Goal: Transaction & Acquisition: Purchase product/service

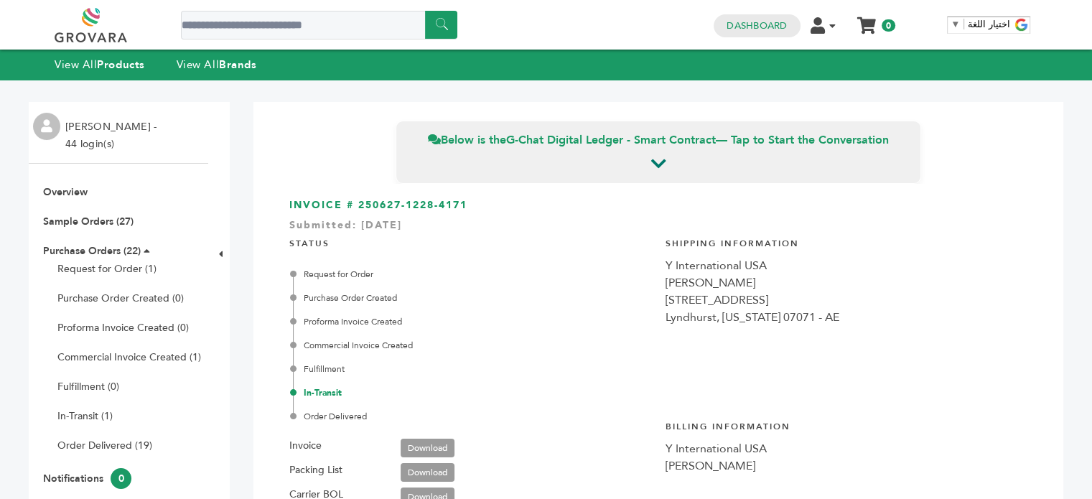
scroll to position [3417, 0]
click at [99, 62] on strong "Products" at bounding box center [120, 64] width 47 height 14
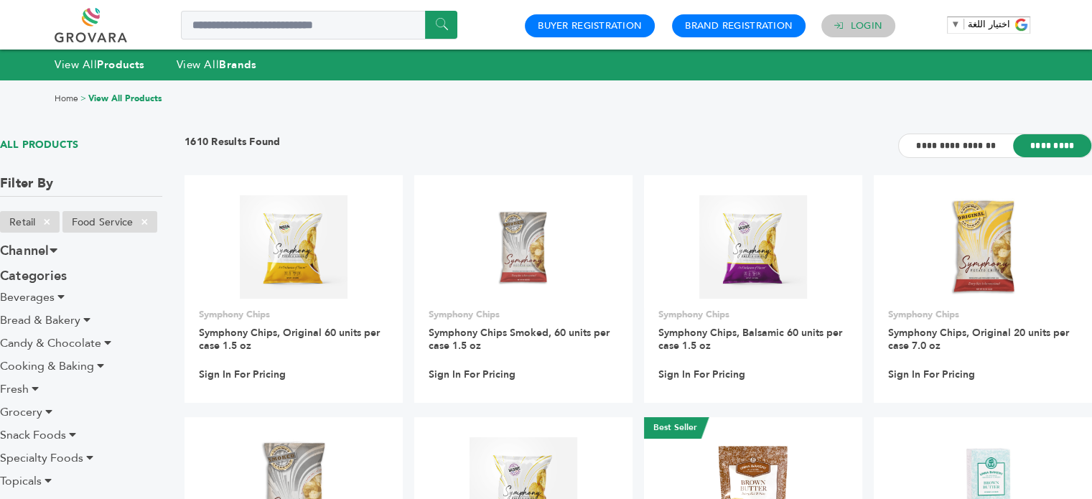
click at [853, 22] on link "Login" at bounding box center [867, 25] width 32 height 13
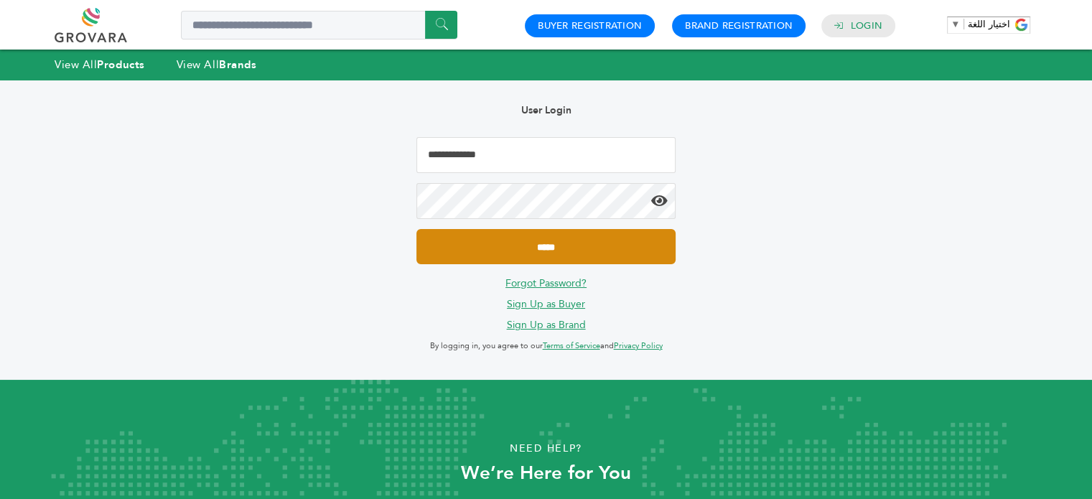
type input "**********"
click at [532, 247] on input "*****" at bounding box center [545, 246] width 258 height 35
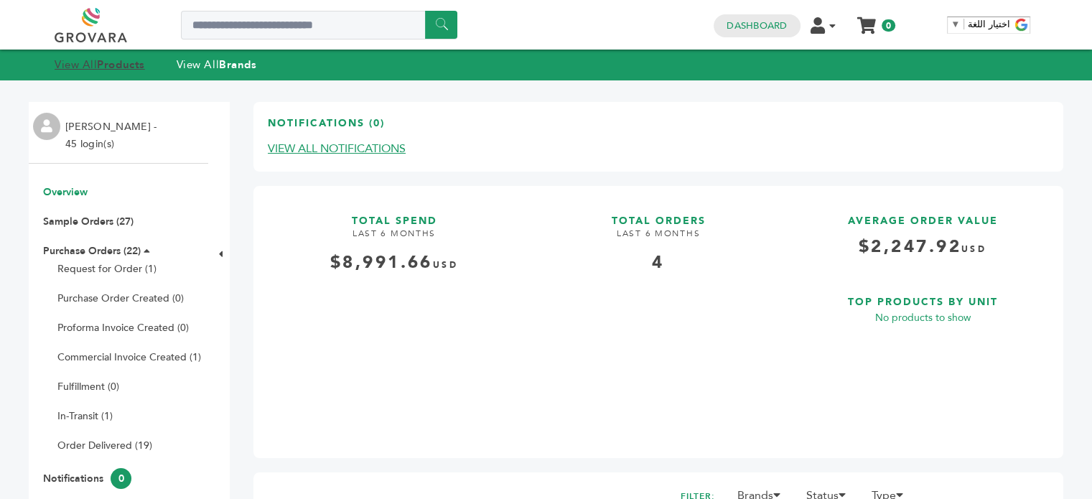
click at [97, 60] on link "View All Products" at bounding box center [100, 64] width 90 height 14
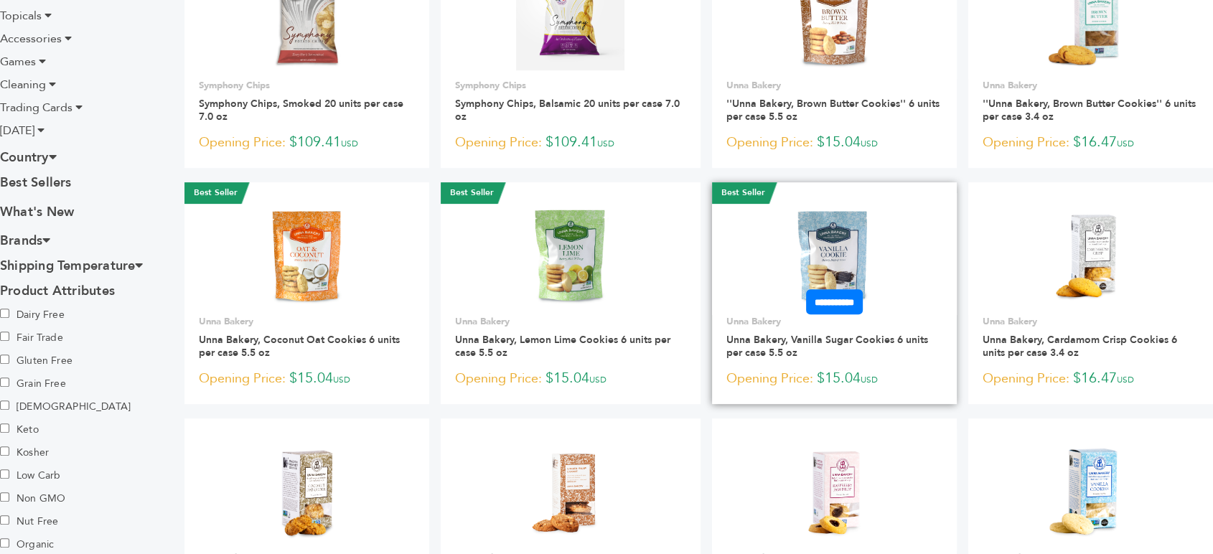
scroll to position [454, 0]
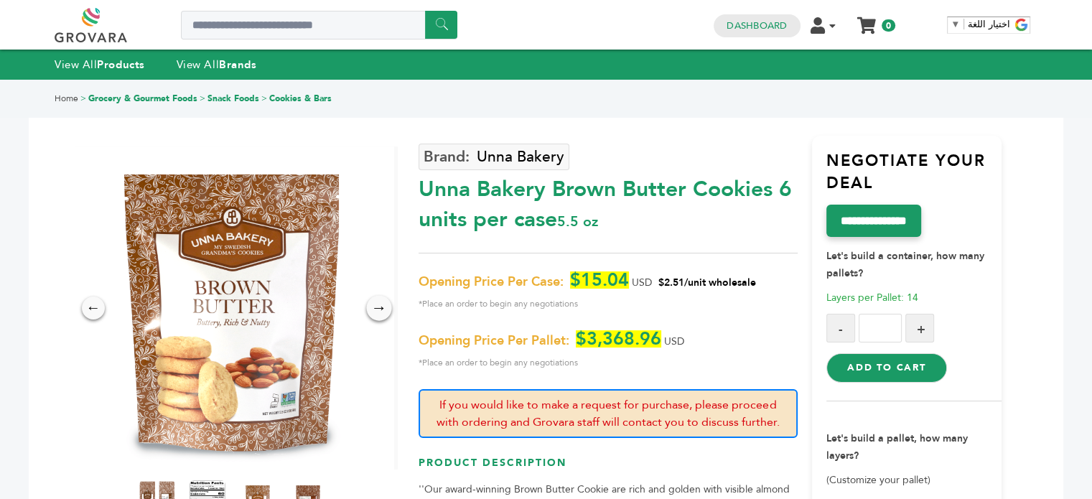
click at [381, 307] on div "→" at bounding box center [378, 307] width 25 height 25
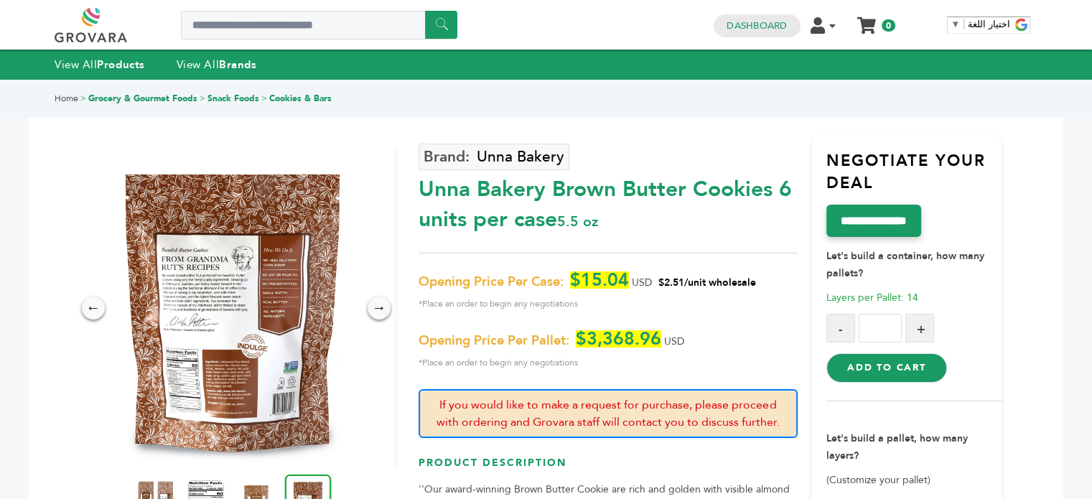
click at [179, 301] on img at bounding box center [232, 307] width 323 height 323
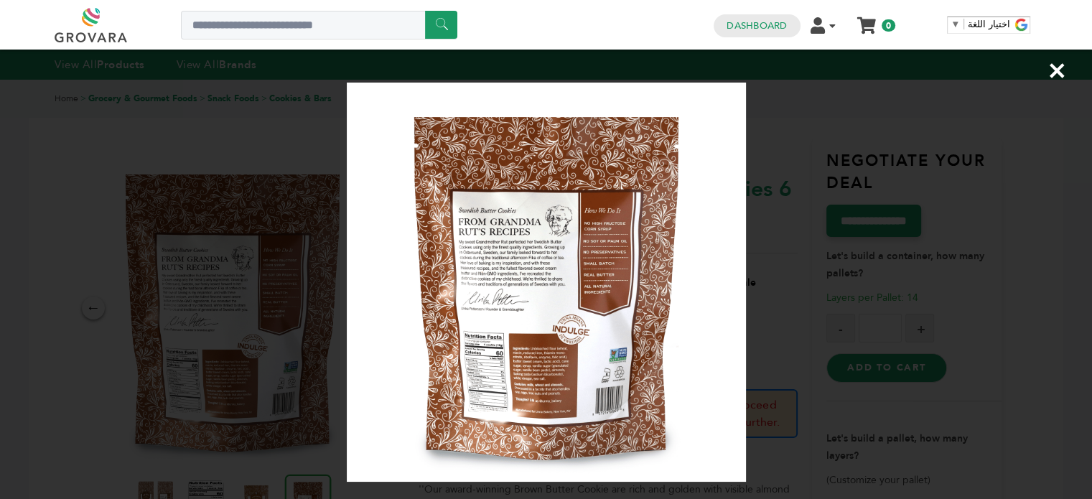
click at [554, 344] on img at bounding box center [546, 282] width 399 height 399
click at [531, 356] on img at bounding box center [546, 282] width 399 height 399
click at [1050, 70] on span "×" at bounding box center [1056, 70] width 19 height 40
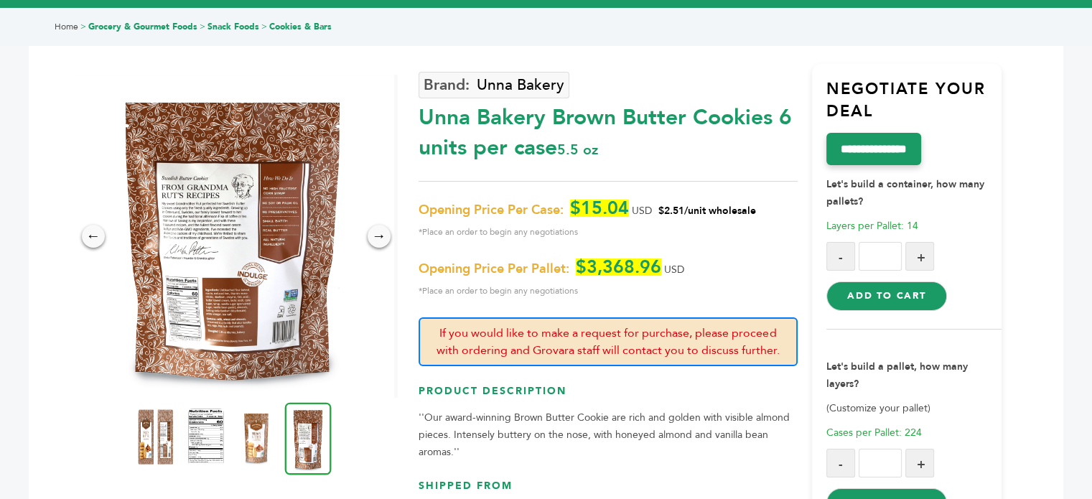
scroll to position [144, 0]
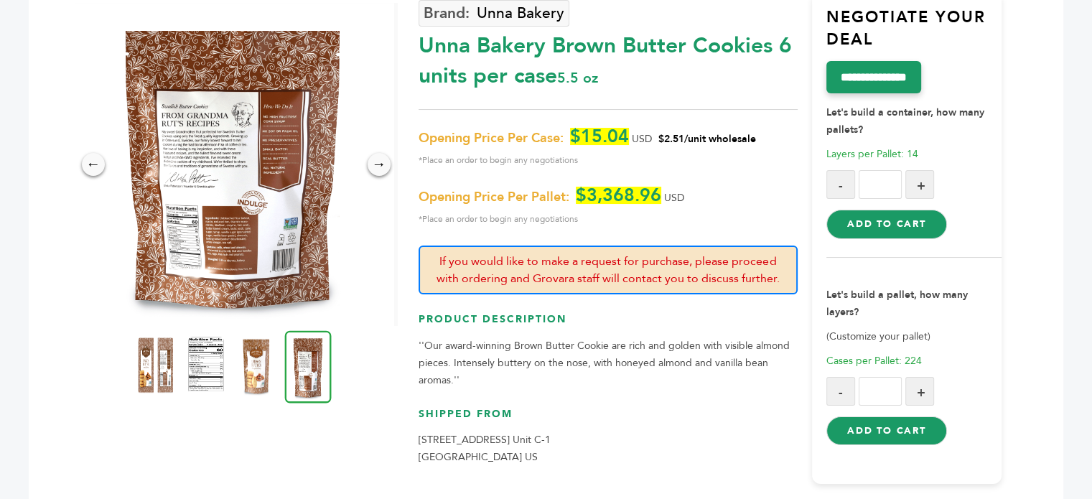
click at [257, 363] on img at bounding box center [255, 365] width 39 height 63
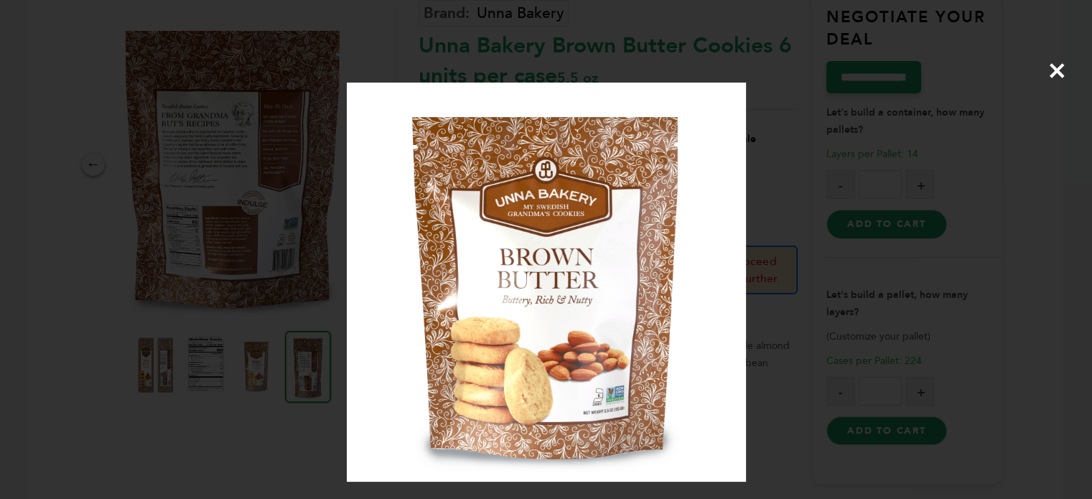
click at [1057, 74] on span "×" at bounding box center [1056, 70] width 19 height 40
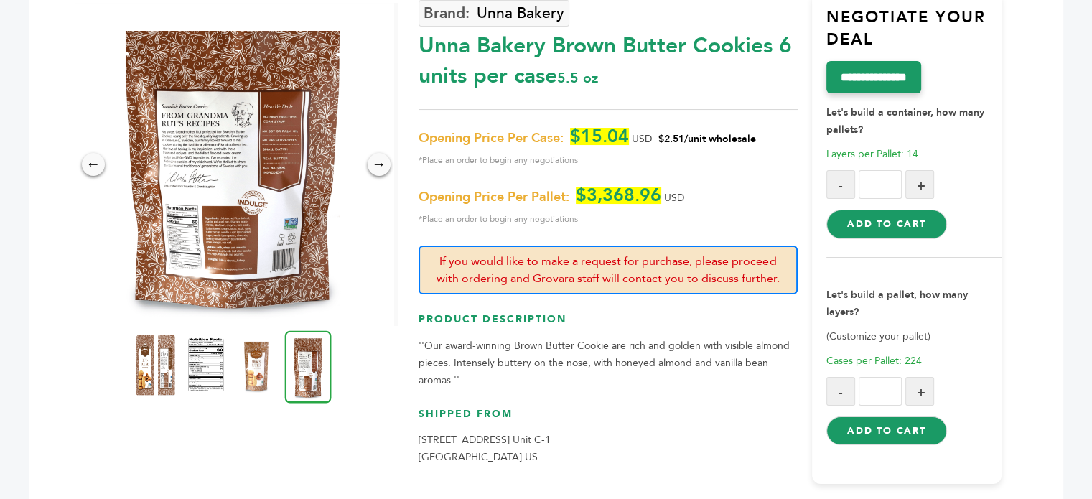
click at [161, 363] on img at bounding box center [155, 365] width 39 height 63
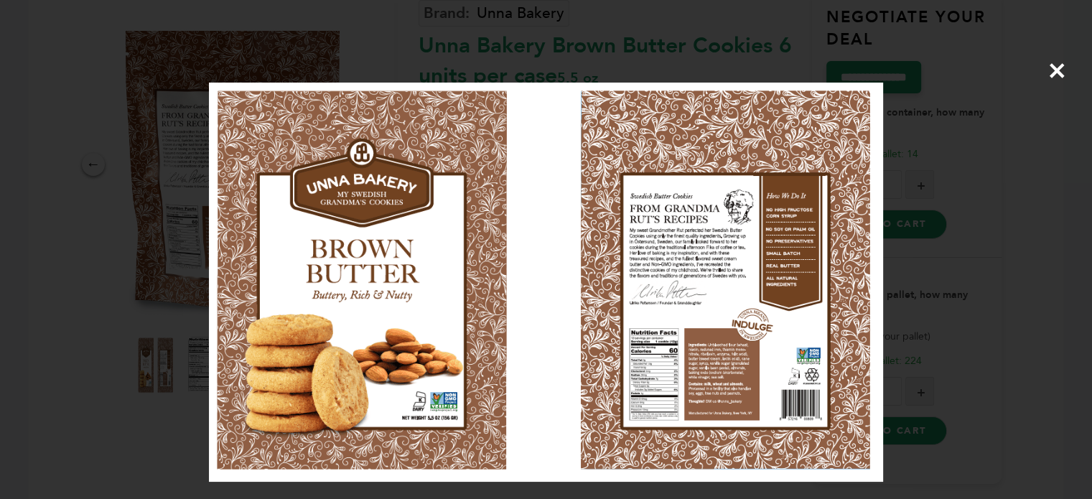
click at [712, 355] on img at bounding box center [545, 282] width 673 height 399
click at [709, 350] on img at bounding box center [545, 282] width 673 height 399
click at [710, 350] on img at bounding box center [545, 282] width 673 height 399
click at [1056, 71] on span "×" at bounding box center [1056, 70] width 19 height 40
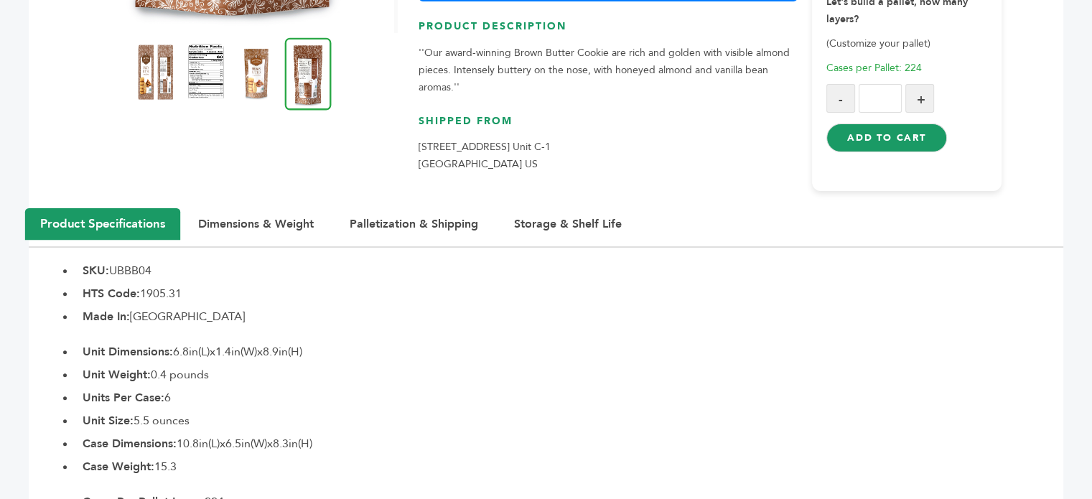
scroll to position [431, 0]
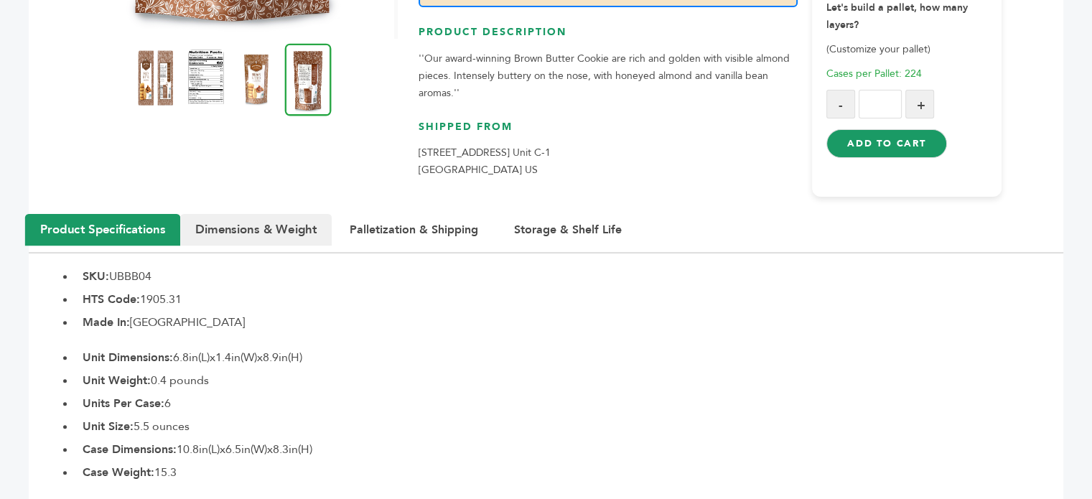
click at [275, 223] on button "Dimensions & Weight" at bounding box center [255, 230] width 151 height 32
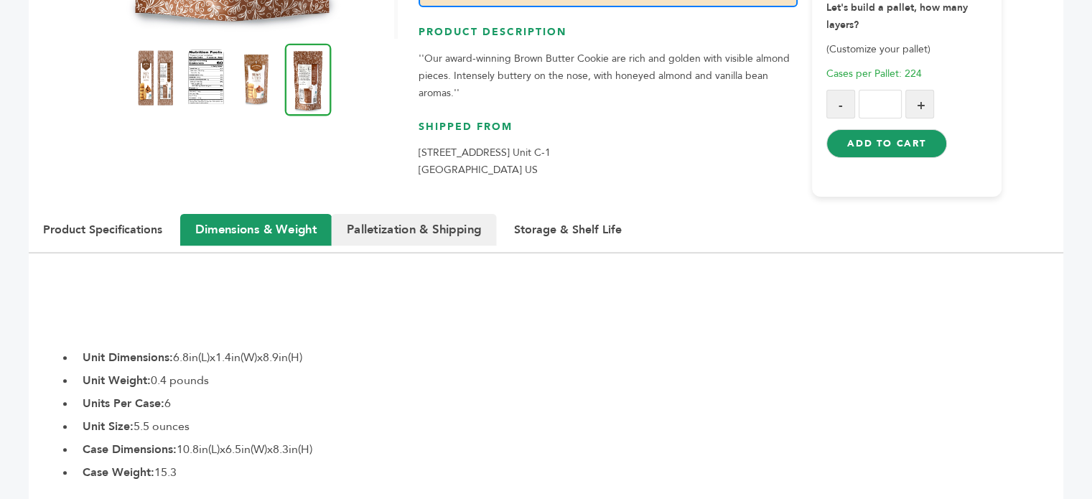
click at [443, 228] on button "Palletization & Shipping" at bounding box center [414, 230] width 165 height 32
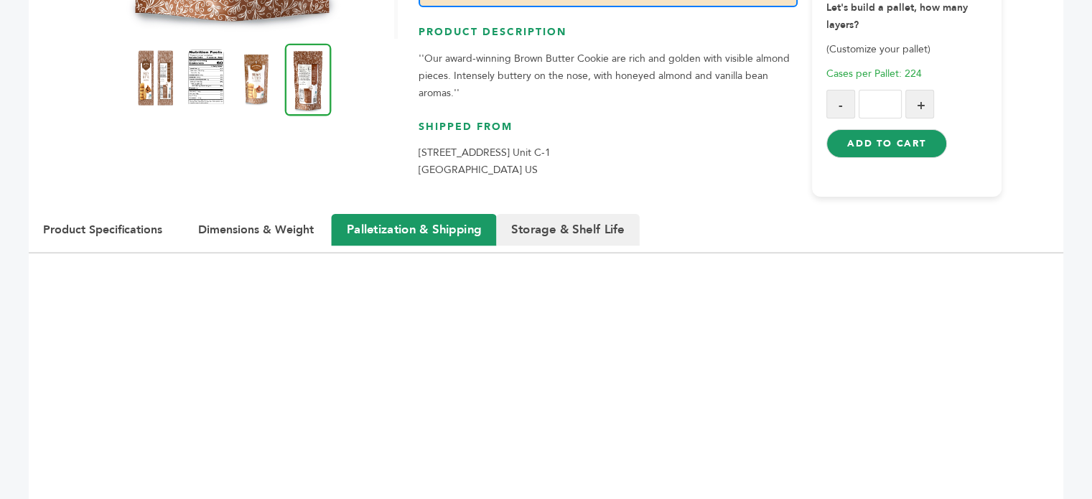
click at [560, 227] on button "Storage & Shelf Life" at bounding box center [568, 230] width 144 height 32
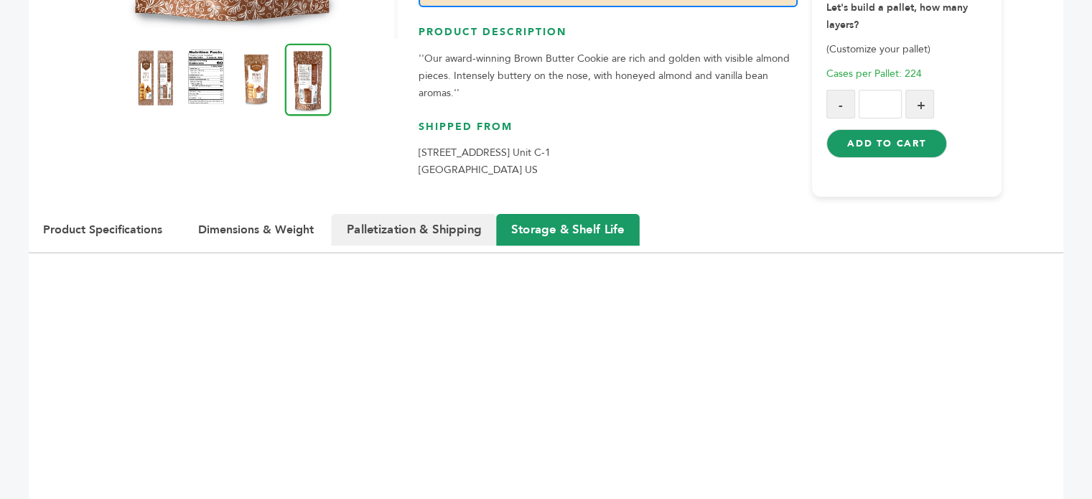
click at [435, 225] on button "Palletization & Shipping" at bounding box center [414, 230] width 165 height 32
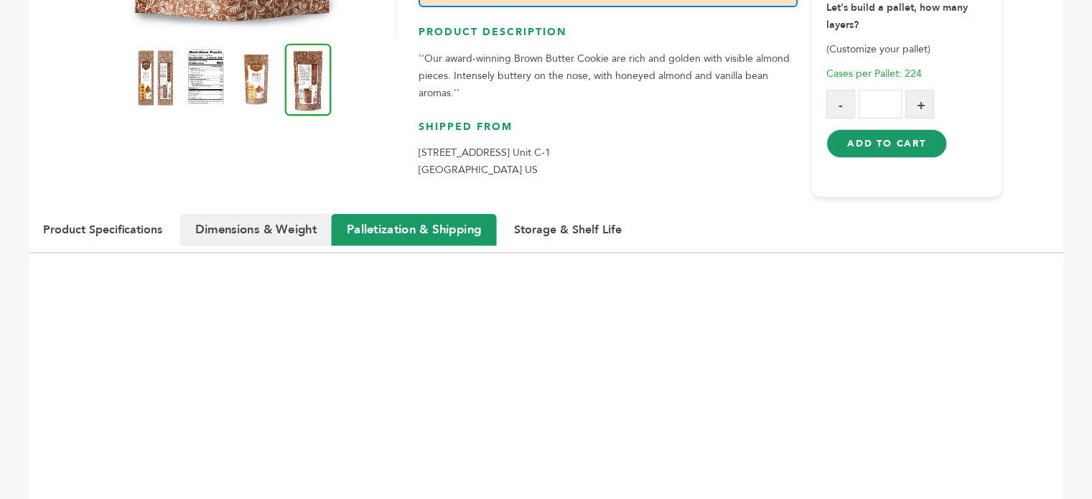
click at [238, 225] on button "Dimensions & Weight" at bounding box center [255, 230] width 151 height 32
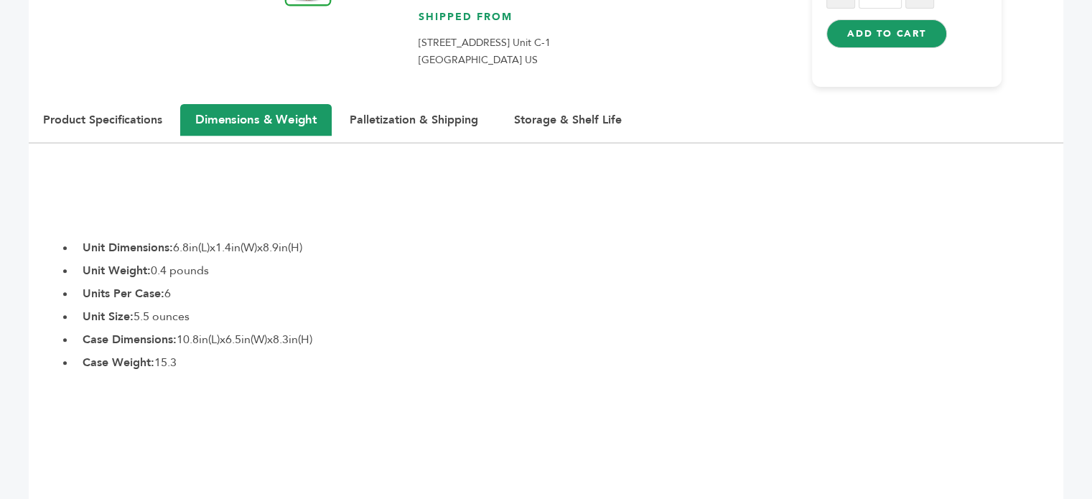
scroll to position [574, 0]
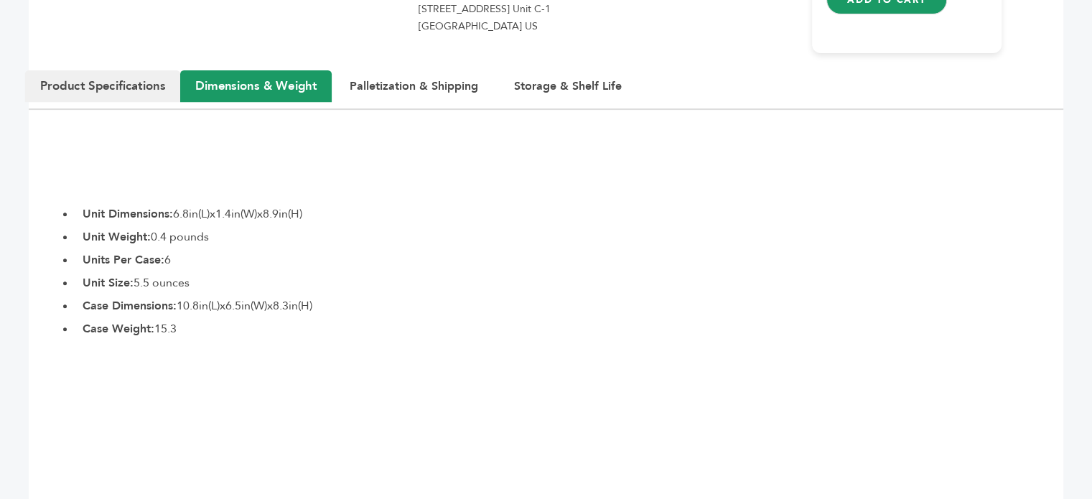
click at [103, 88] on button "Product Specifications" at bounding box center [102, 86] width 155 height 32
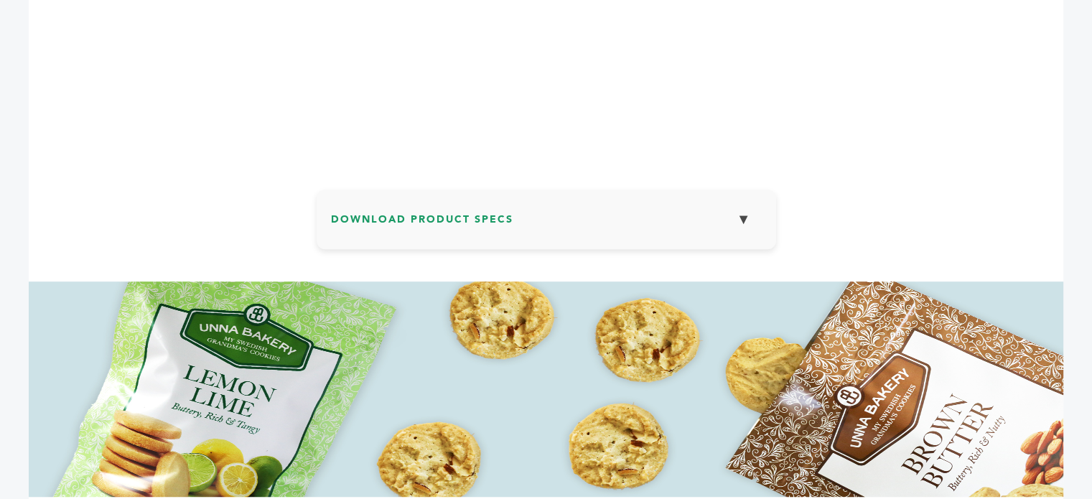
scroll to position [1077, 0]
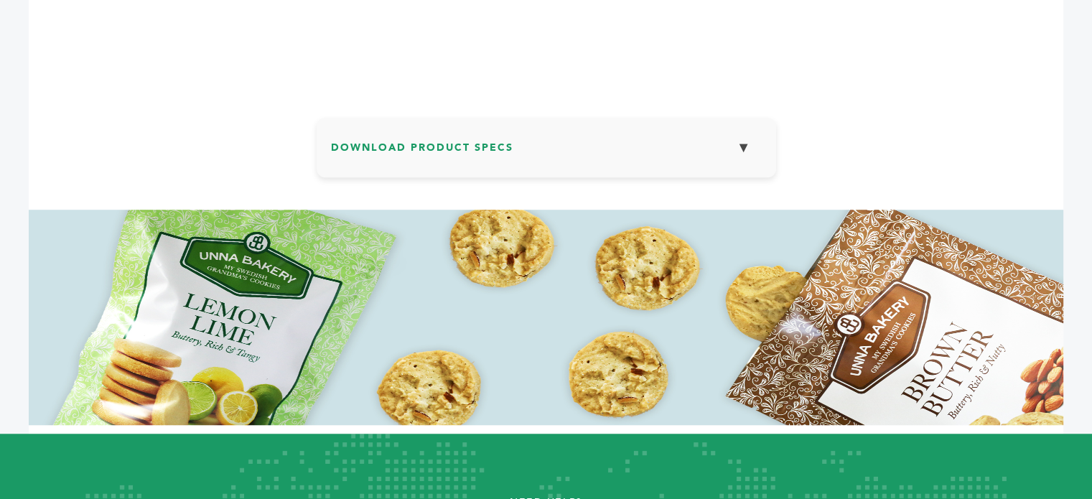
click at [513, 151] on h3 "Download Product Specs ▼" at bounding box center [546, 153] width 431 height 42
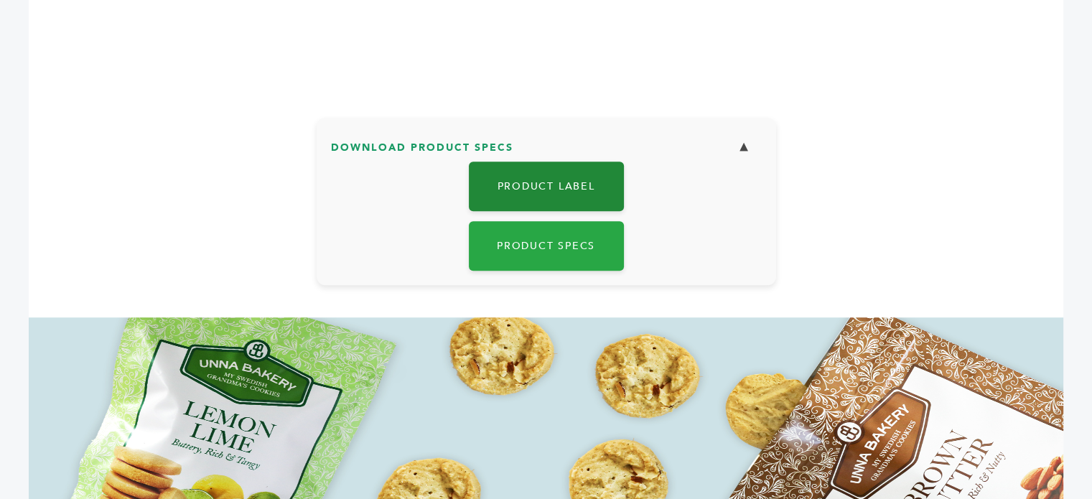
click at [557, 183] on link "Product Label" at bounding box center [546, 187] width 155 height 50
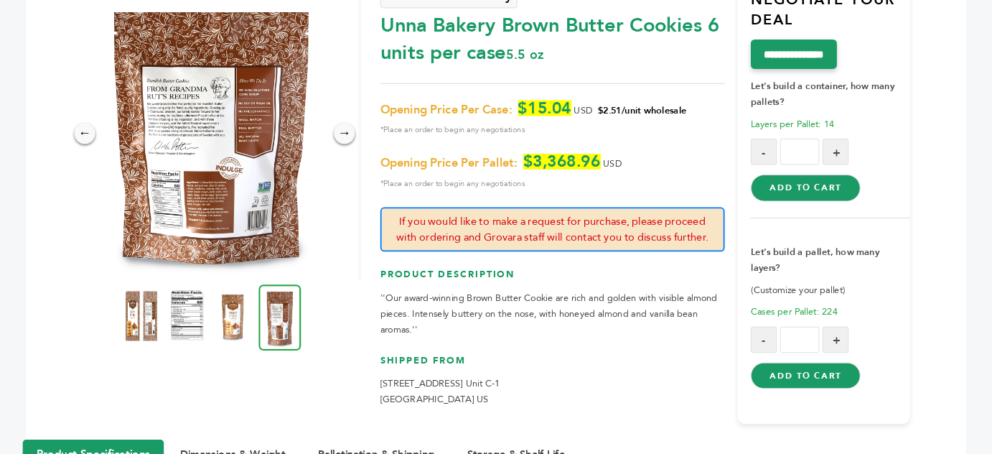
scroll to position [144, 0]
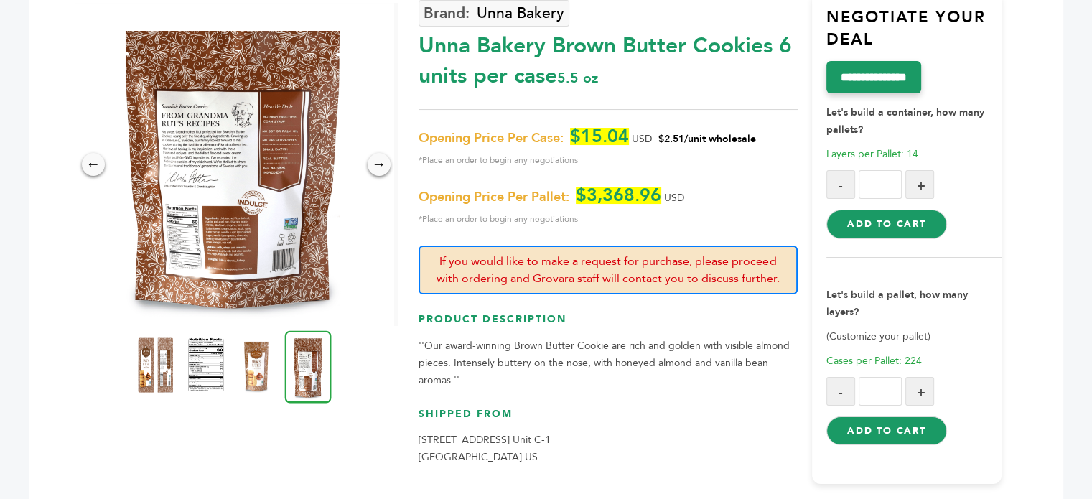
click at [252, 232] on img at bounding box center [232, 164] width 323 height 323
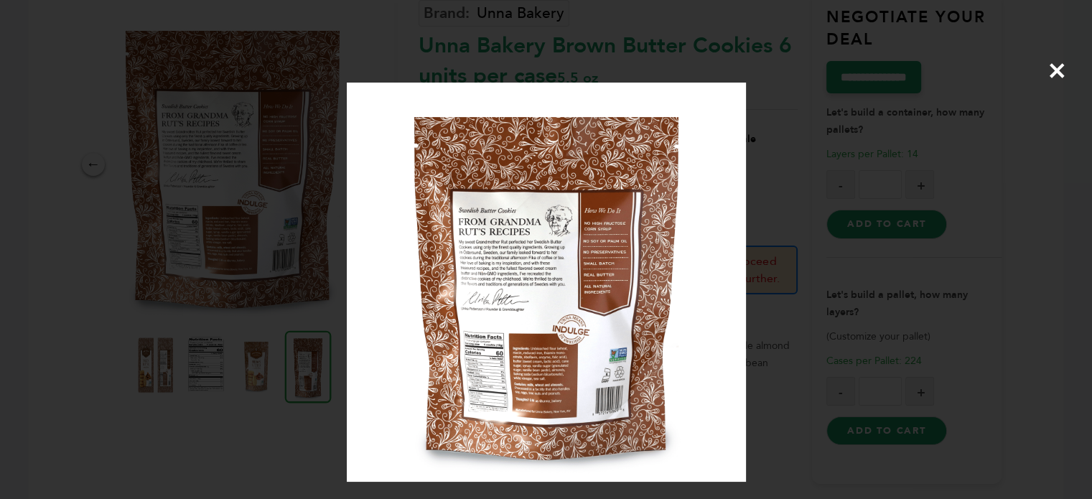
click at [598, 361] on img at bounding box center [546, 282] width 399 height 399
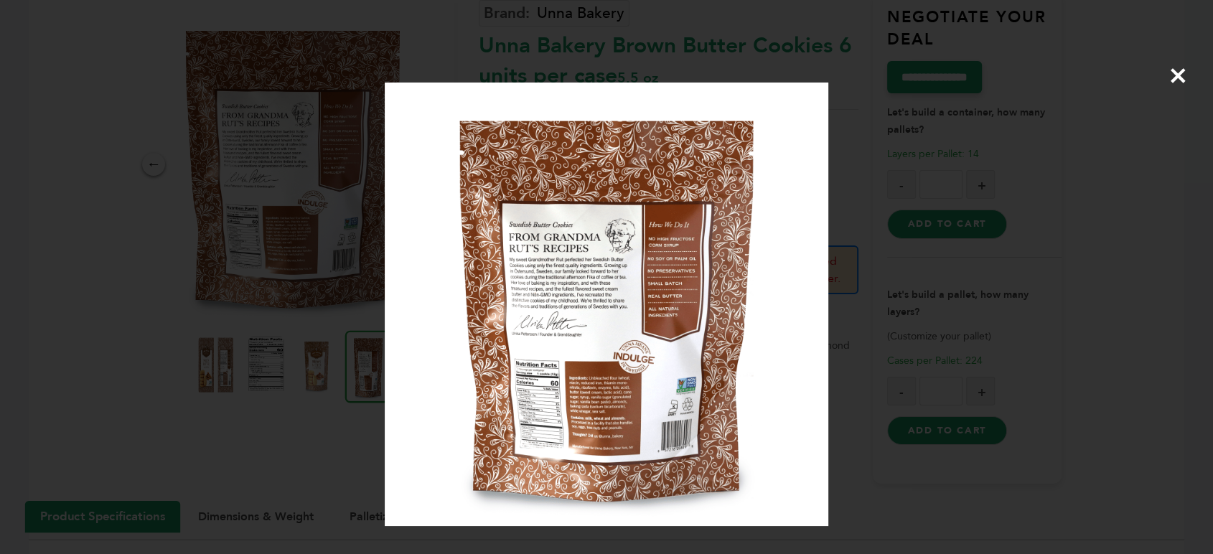
click at [1091, 76] on span "×" at bounding box center [1178, 75] width 19 height 40
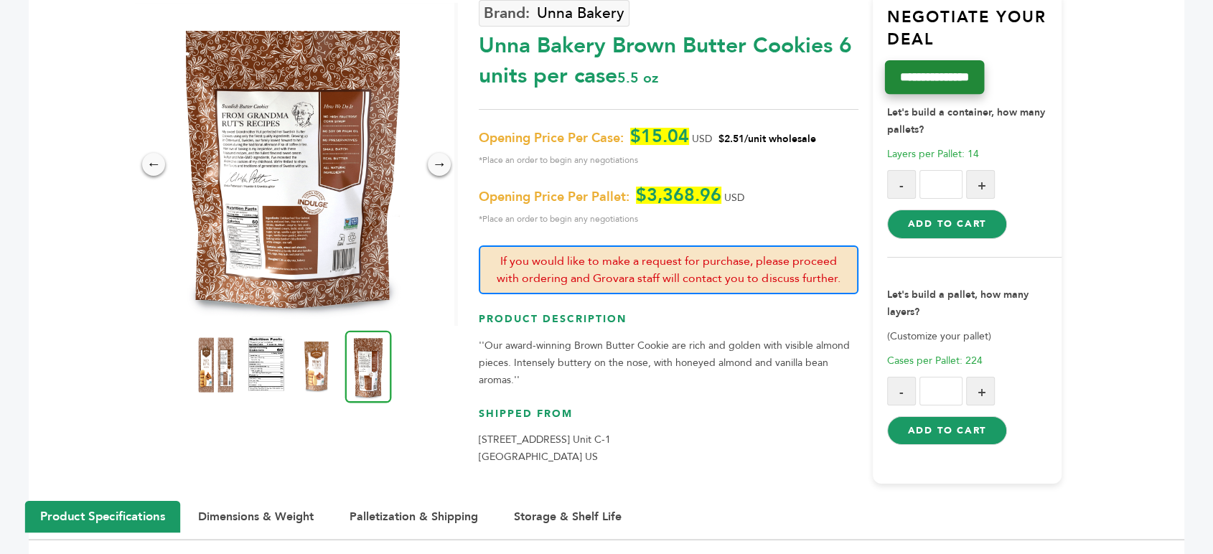
click at [944, 70] on input "**********" at bounding box center [934, 77] width 100 height 34
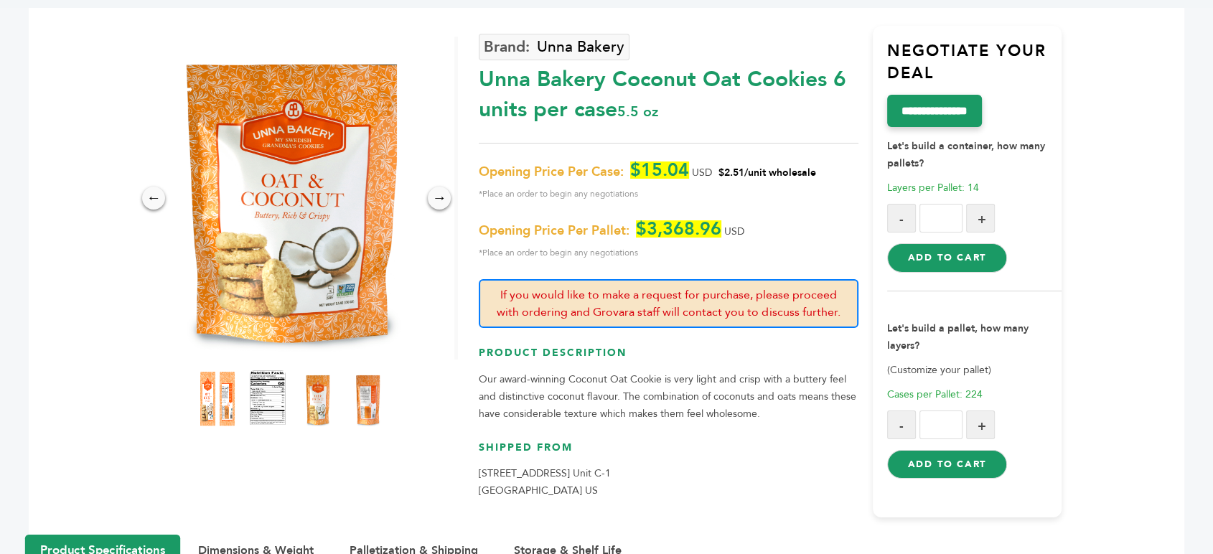
scroll to position [159, 0]
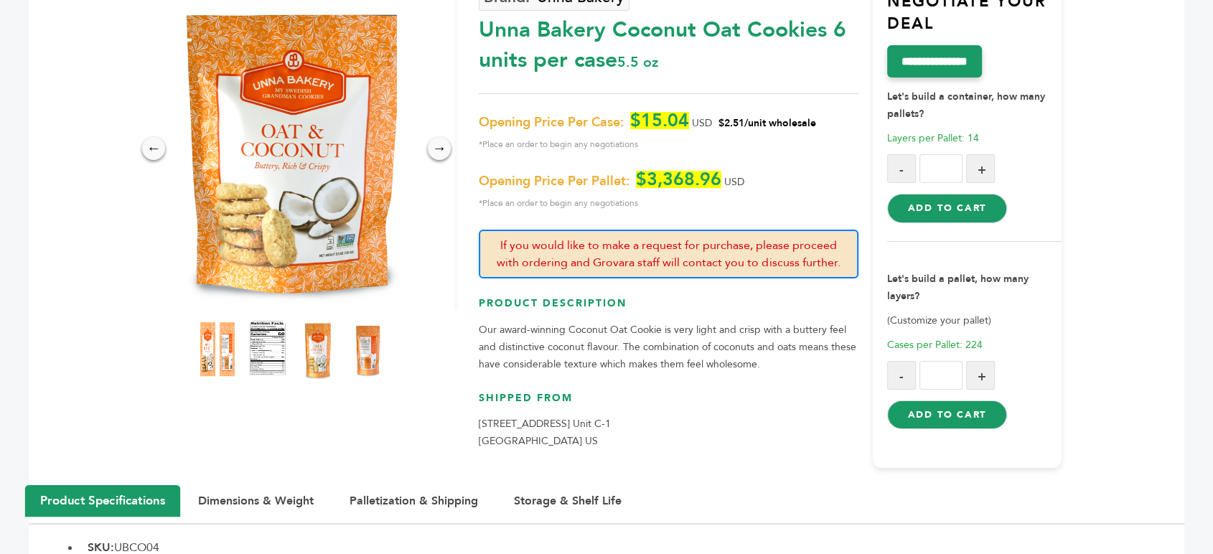
click at [327, 350] on img at bounding box center [318, 349] width 39 height 63
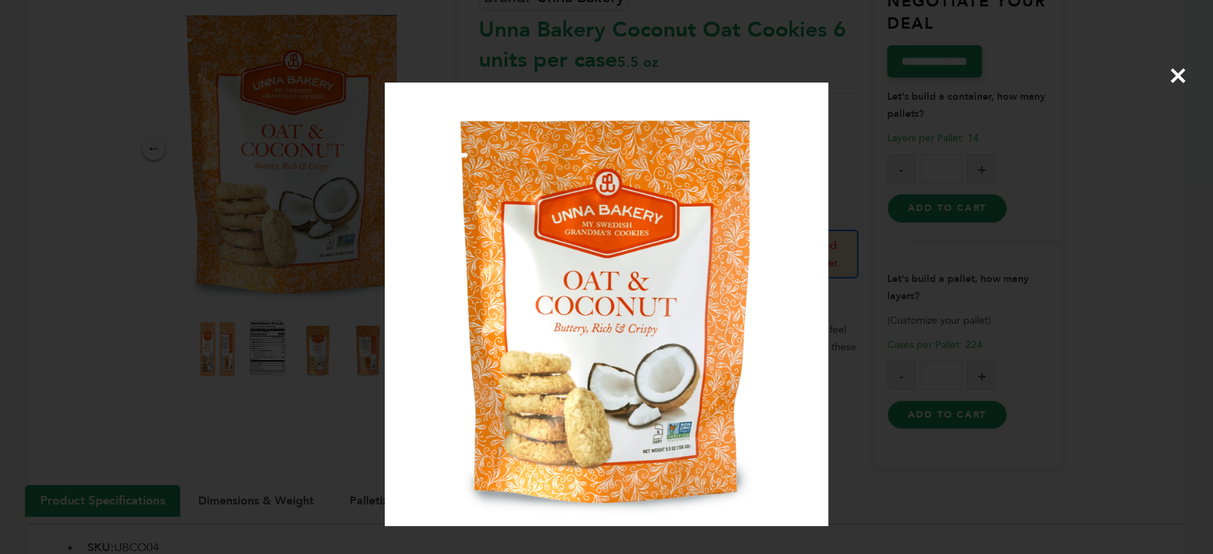
click at [568, 328] on img at bounding box center [607, 305] width 444 height 444
click at [951, 243] on div "×" at bounding box center [606, 277] width 1213 height 554
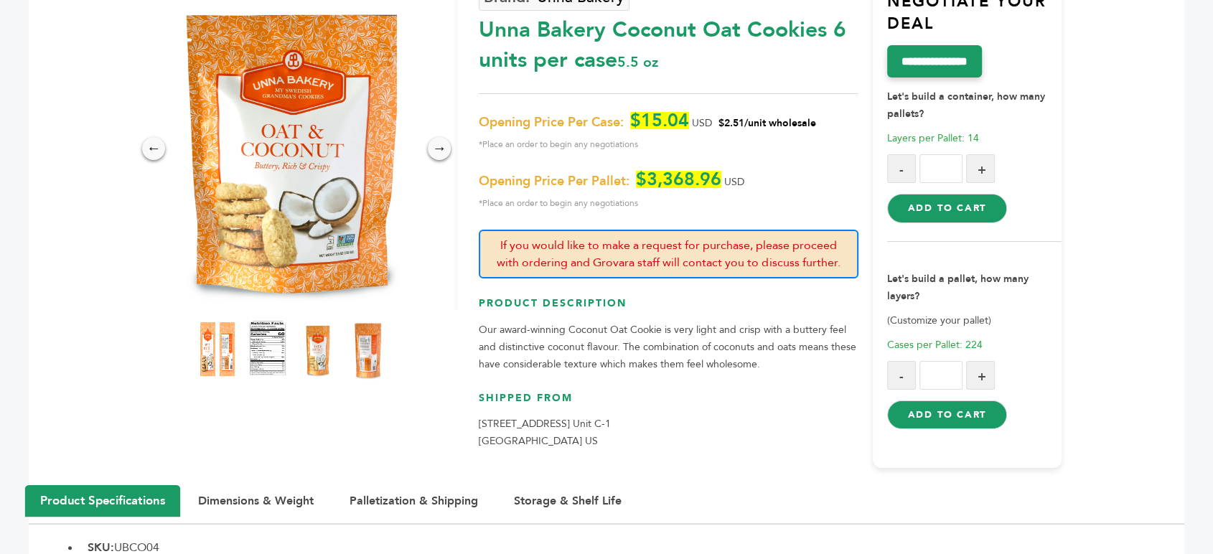
click at [369, 349] on img at bounding box center [368, 349] width 39 height 63
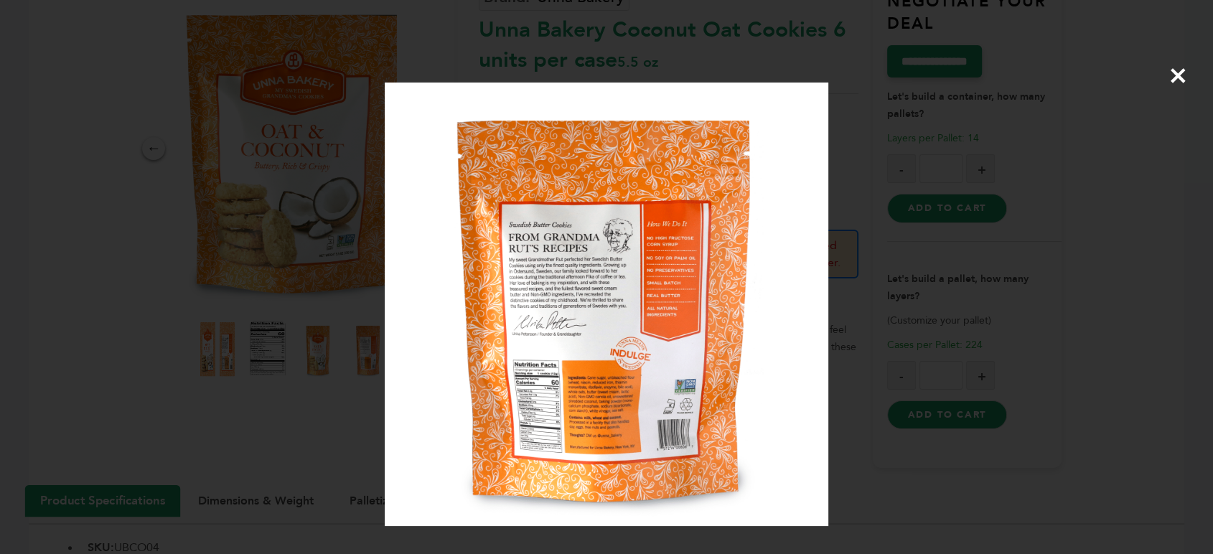
click at [573, 380] on img at bounding box center [607, 305] width 444 height 444
click at [1179, 78] on span "×" at bounding box center [1178, 75] width 19 height 40
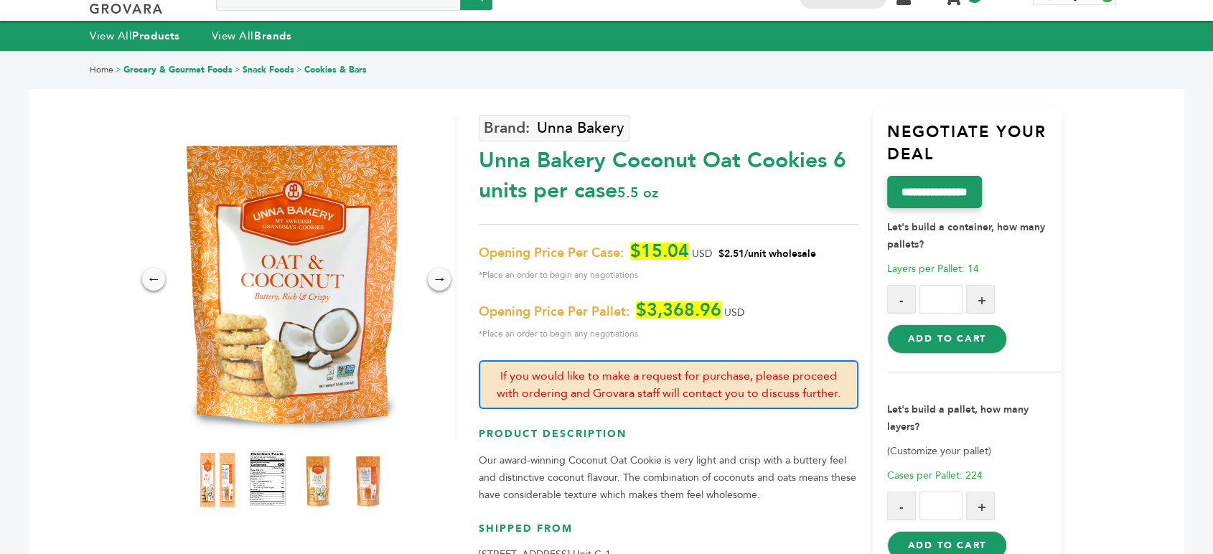
scroll to position [0, 0]
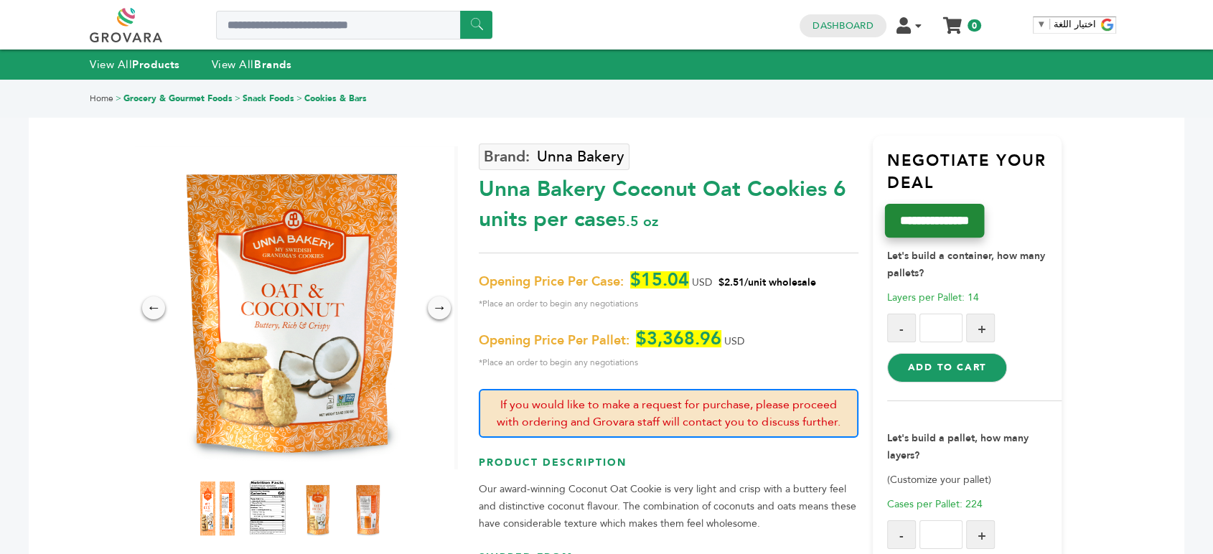
click at [942, 221] on input "**********" at bounding box center [934, 221] width 100 height 34
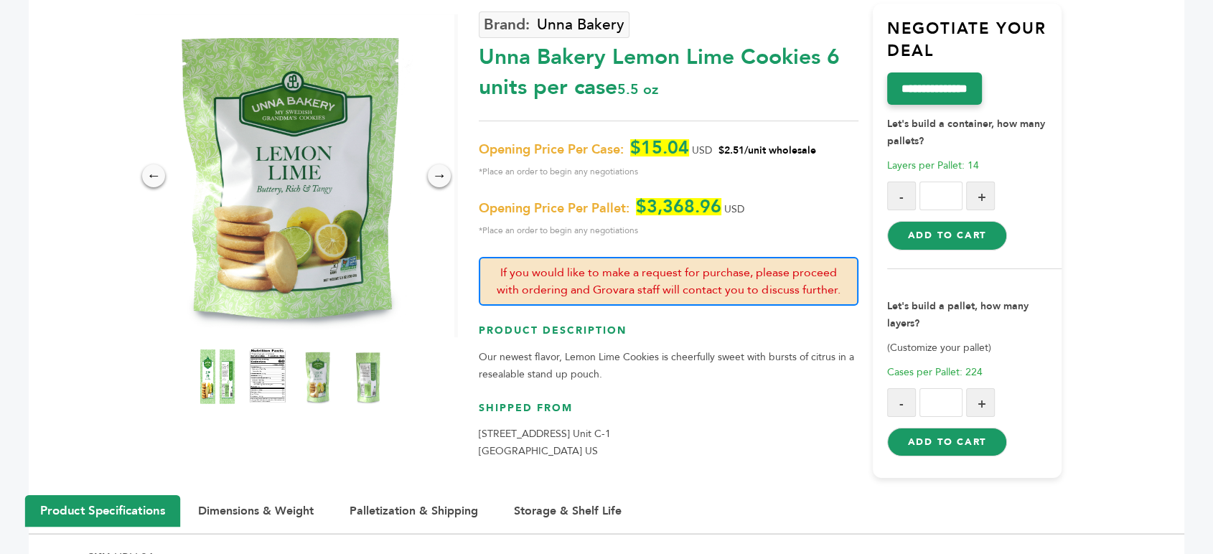
scroll to position [159, 0]
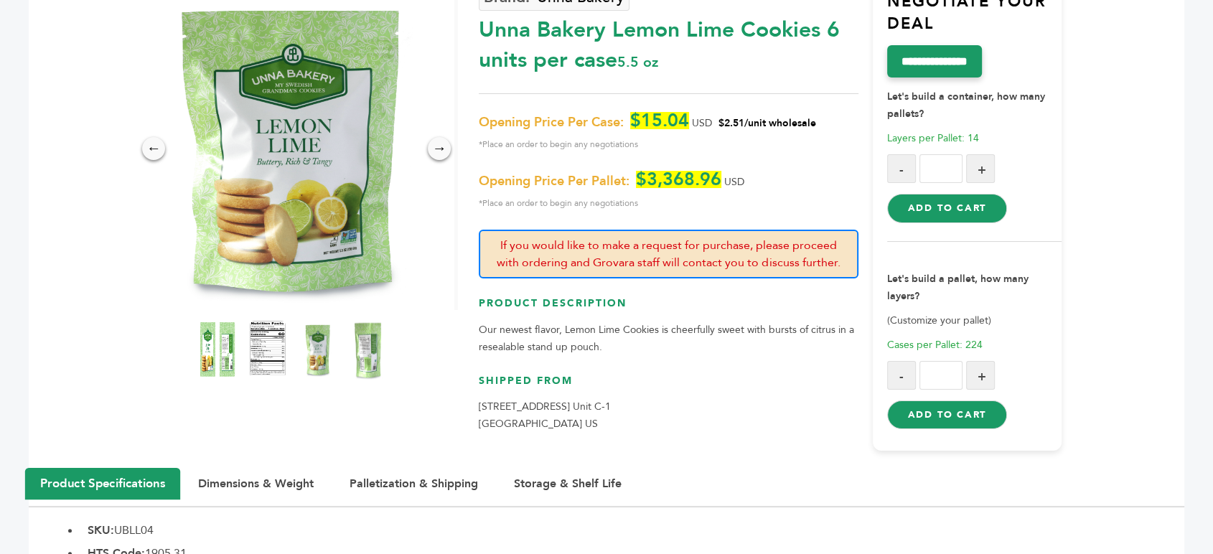
click at [368, 343] on img at bounding box center [368, 349] width 39 height 63
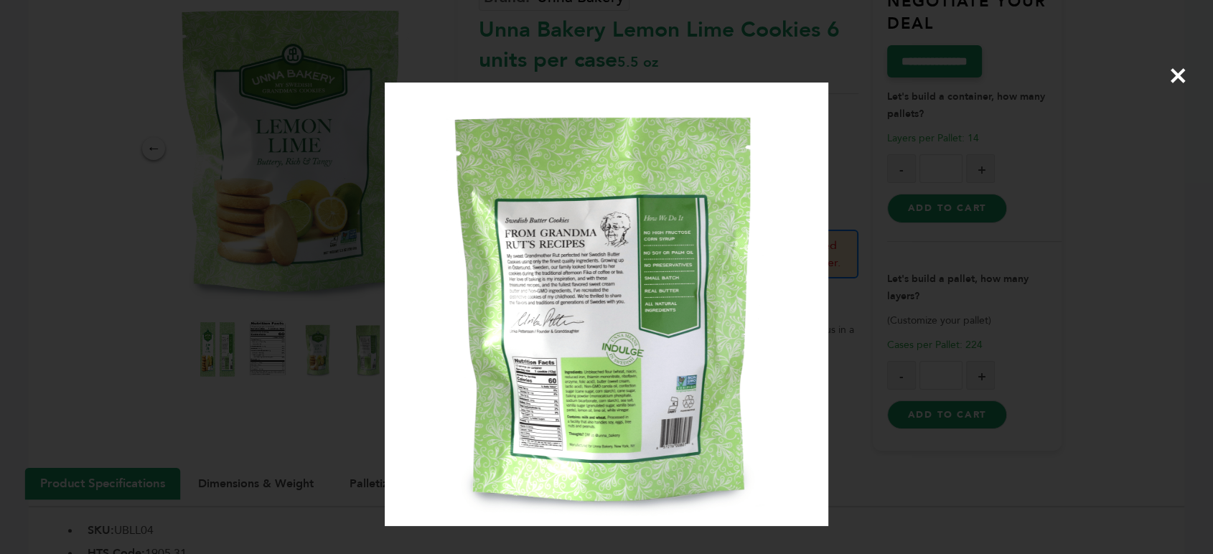
click at [1173, 80] on span "×" at bounding box center [1178, 75] width 19 height 40
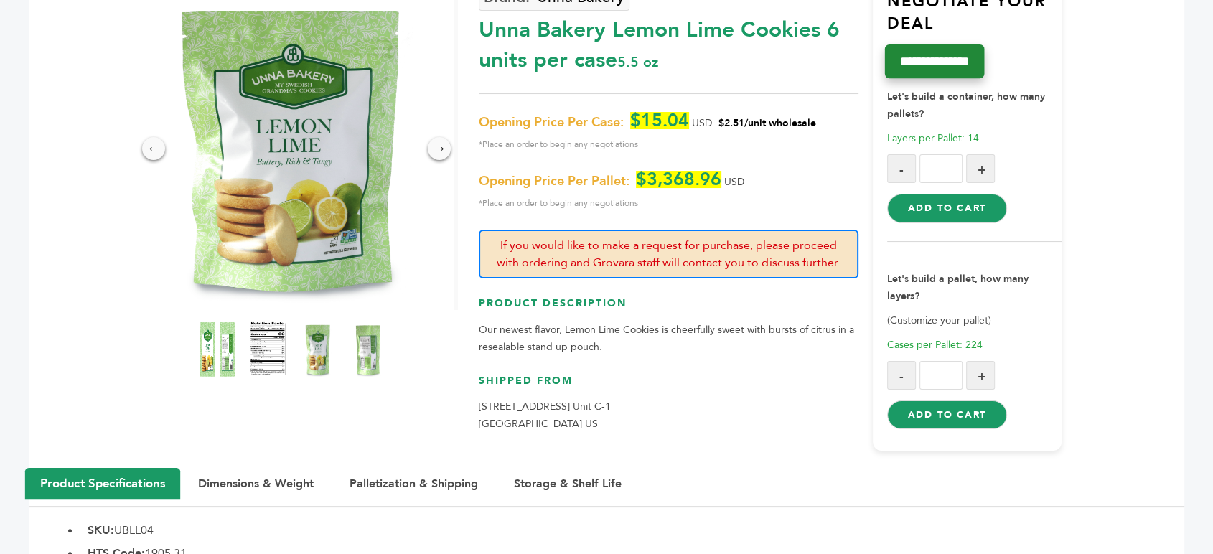
click at [935, 53] on input "**********" at bounding box center [934, 62] width 100 height 34
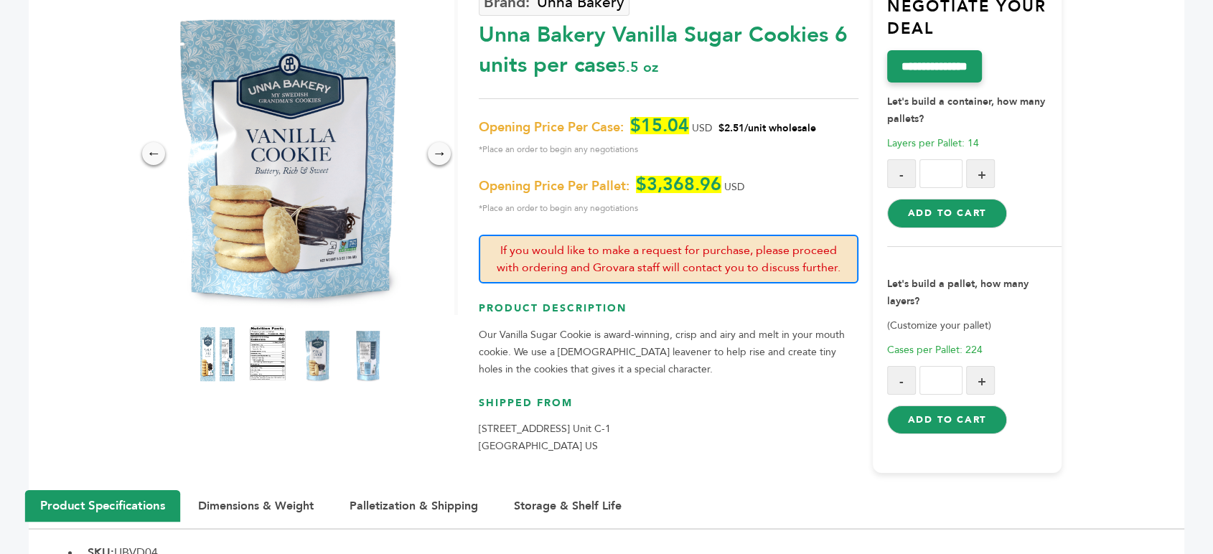
scroll to position [159, 0]
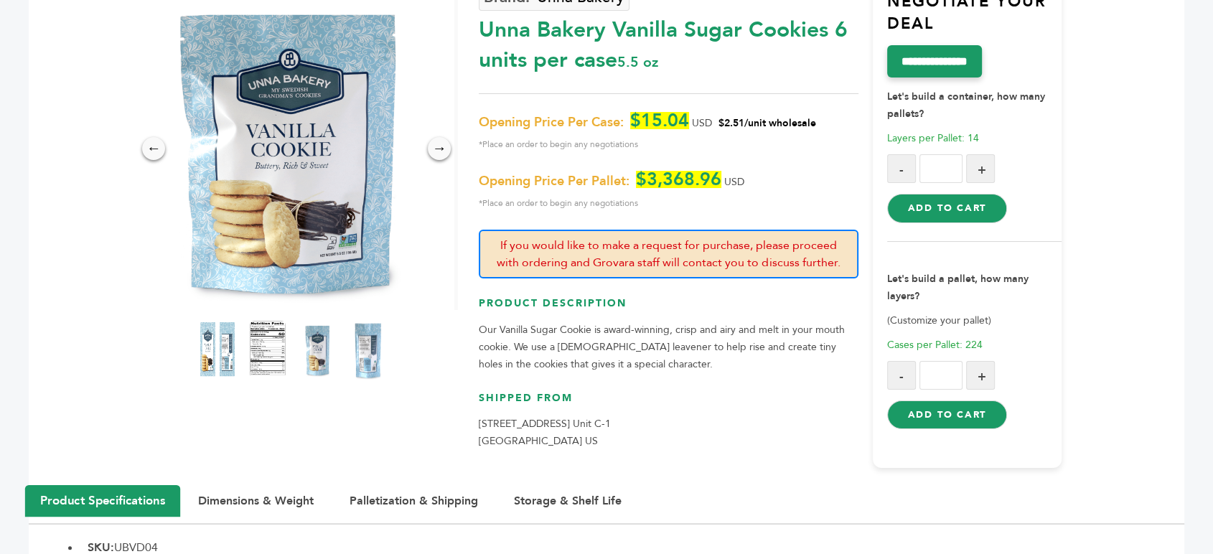
click at [370, 350] on img at bounding box center [368, 349] width 39 height 63
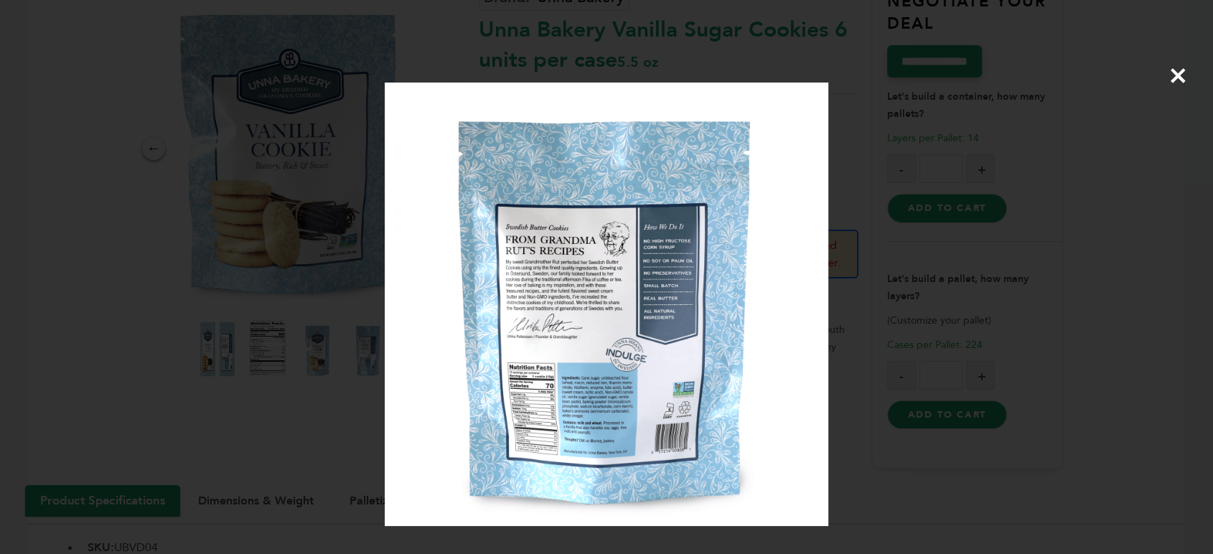
click at [1177, 76] on span "×" at bounding box center [1178, 75] width 19 height 40
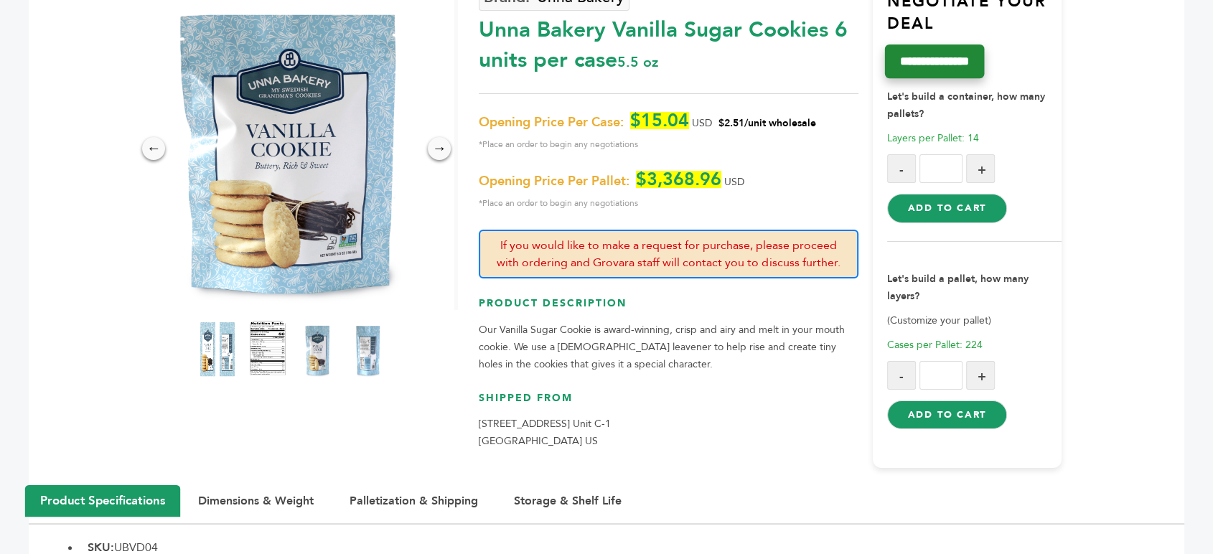
click at [950, 57] on input "**********" at bounding box center [934, 62] width 100 height 34
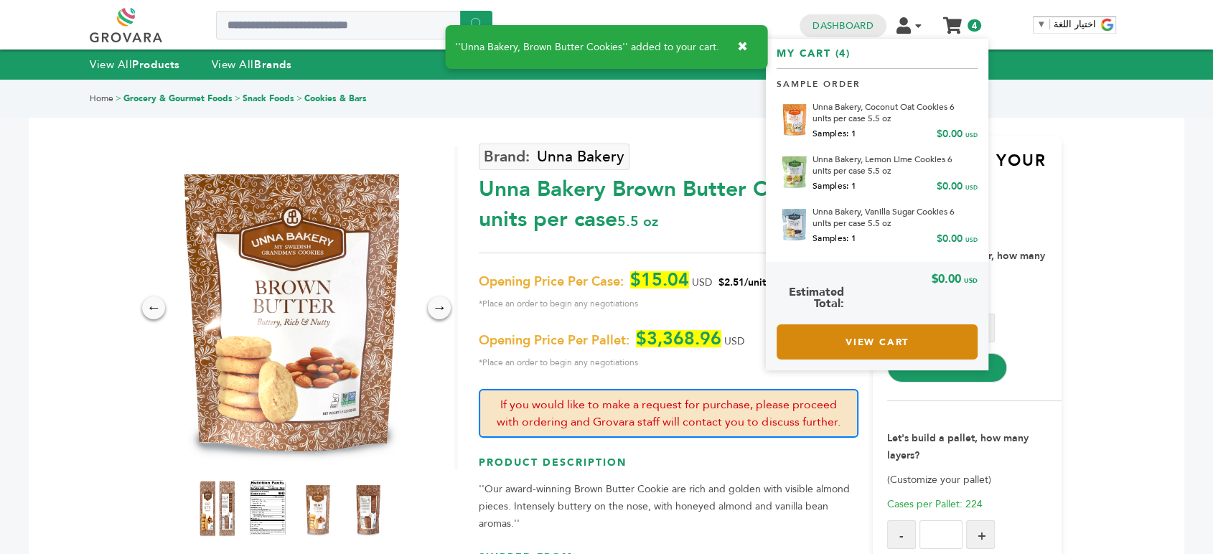
click at [876, 332] on link "View Cart" at bounding box center [877, 341] width 201 height 35
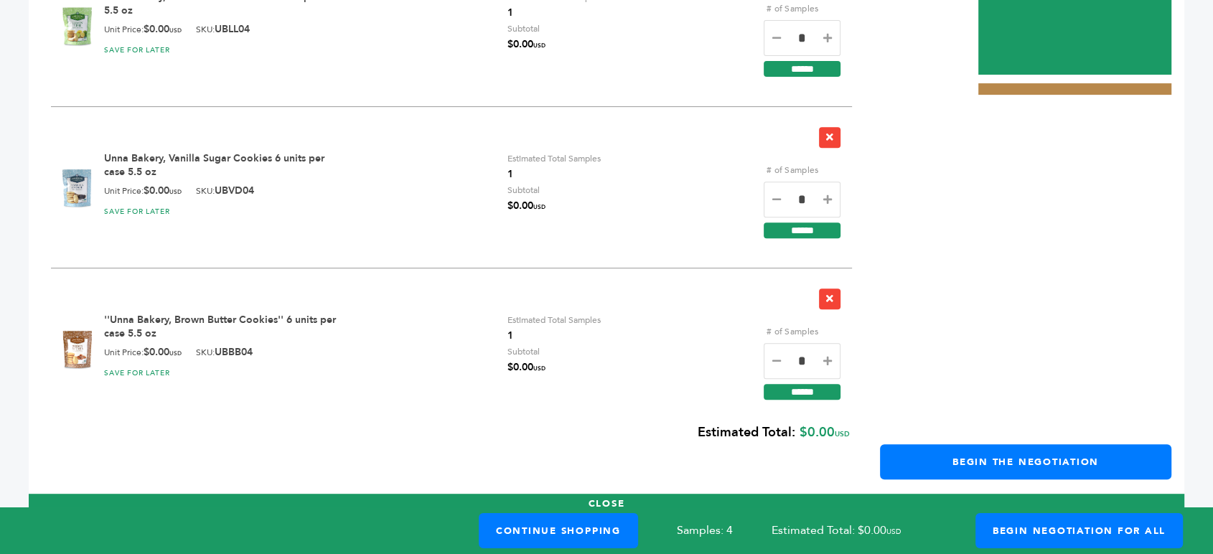
scroll to position [620, 0]
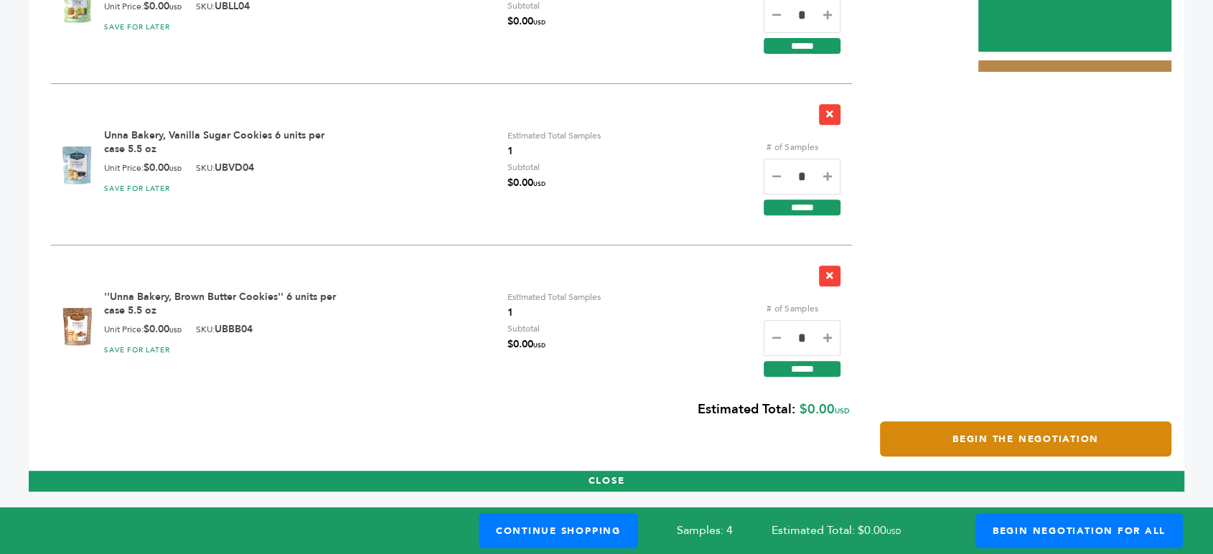
click at [1024, 444] on link "Begin the Negotiation" at bounding box center [1025, 438] width 291 height 35
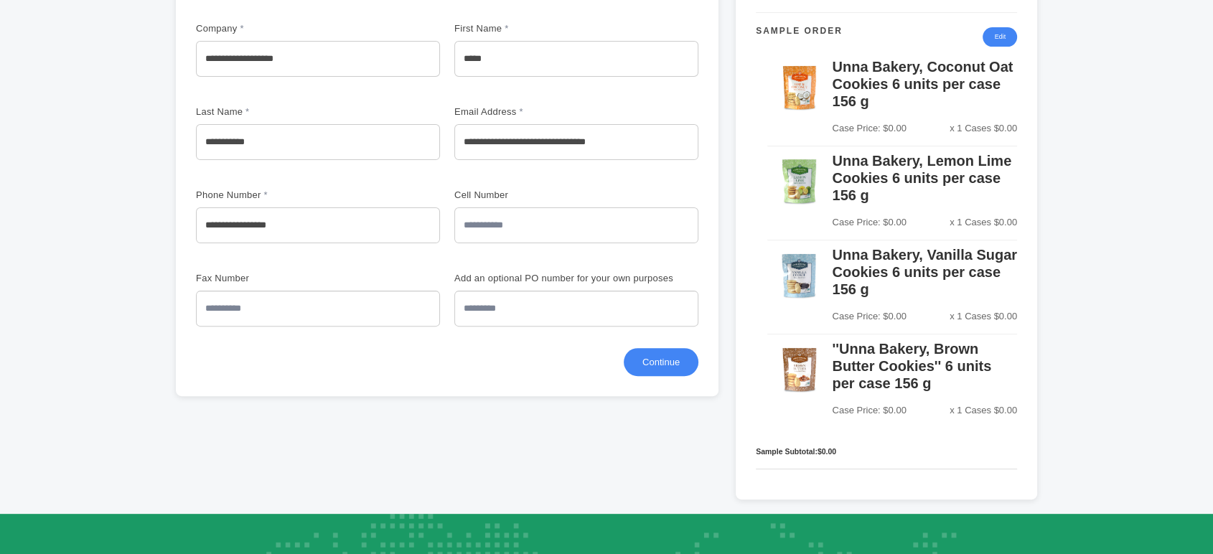
scroll to position [398, 0]
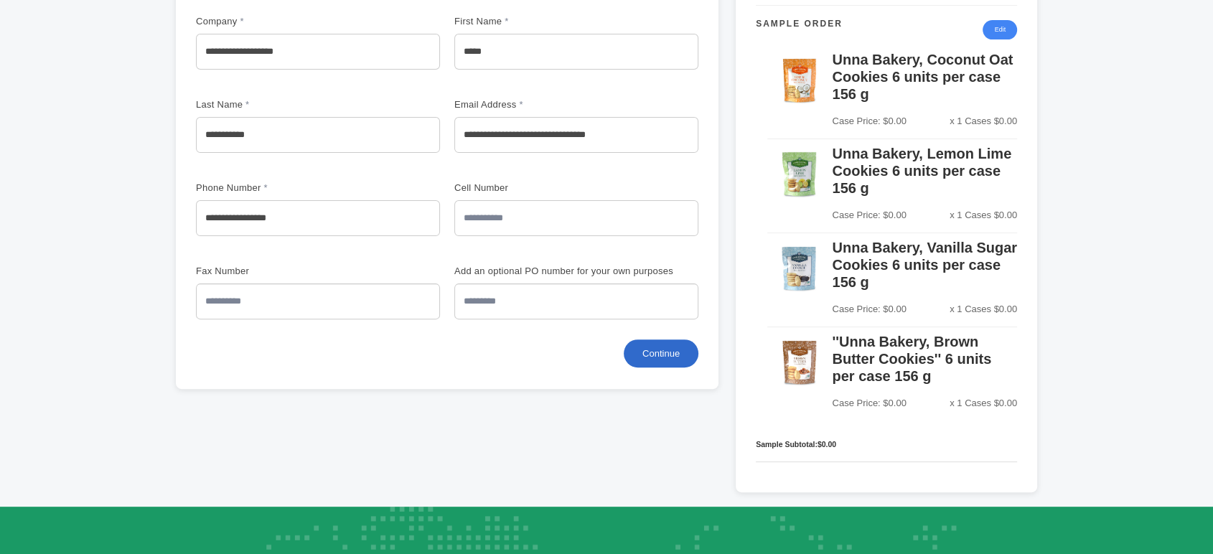
click at [666, 345] on button "Continue" at bounding box center [661, 354] width 75 height 28
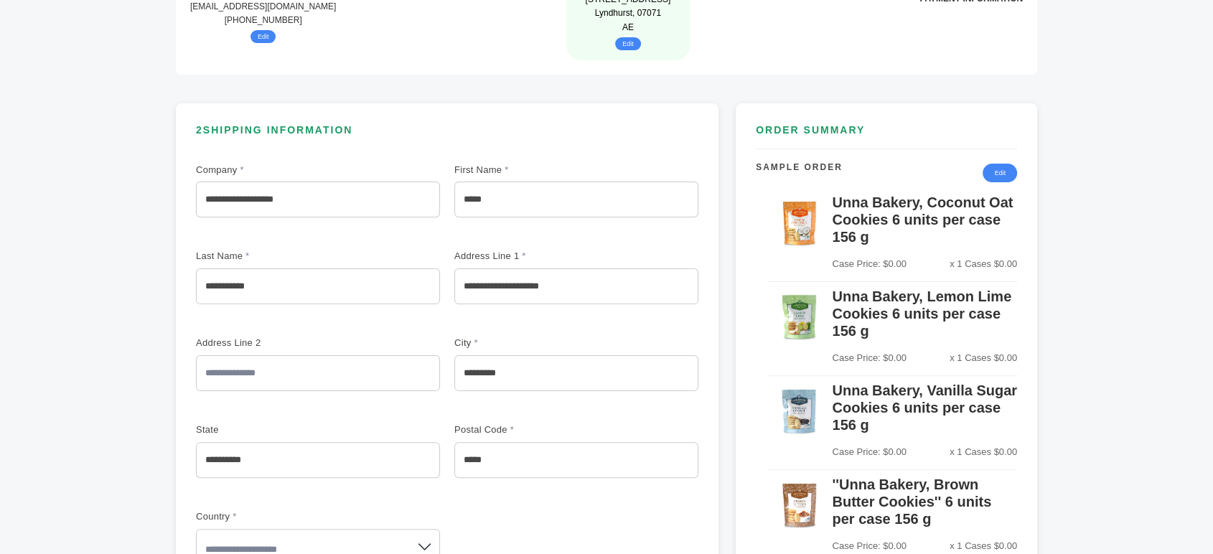
scroll to position [239, 0]
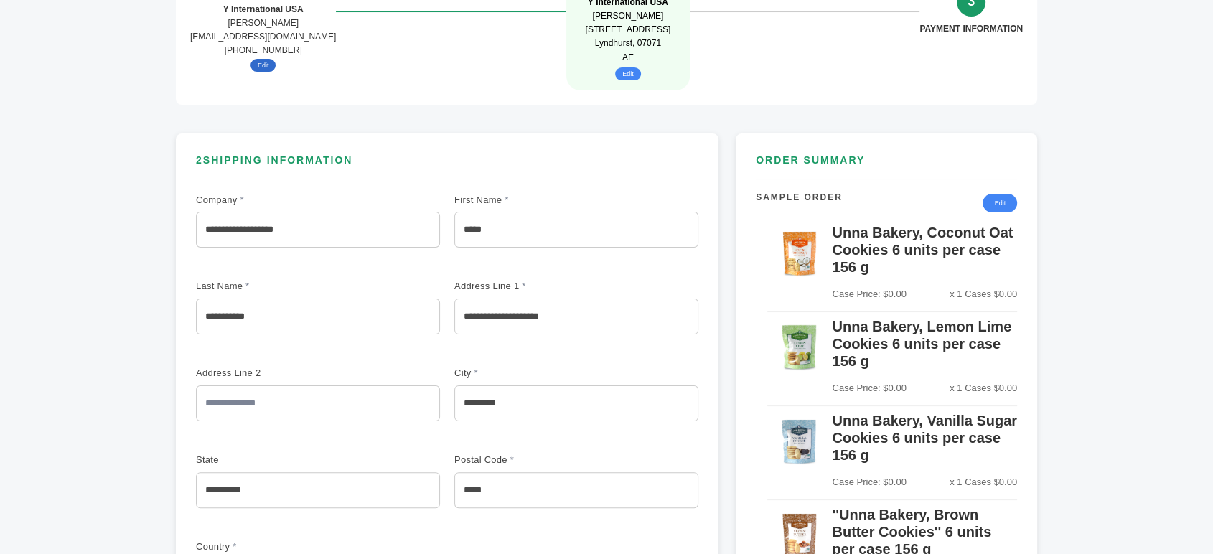
click at [256, 63] on button "Edit" at bounding box center [264, 65] width 26 height 13
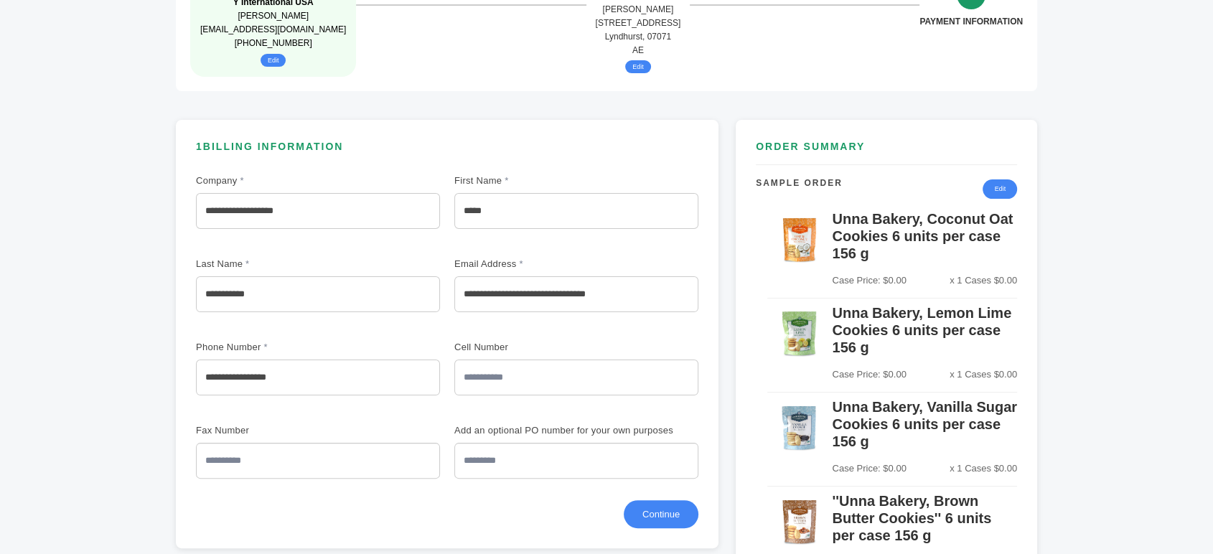
drag, startPoint x: 507, startPoint y: 210, endPoint x: 464, endPoint y: 207, distance: 43.2
click at [464, 207] on input "*****" at bounding box center [576, 211] width 244 height 36
type input "******"
drag, startPoint x: 304, startPoint y: 297, endPoint x: 206, endPoint y: 291, distance: 97.8
click at [206, 291] on input "**********" at bounding box center [318, 294] width 244 height 36
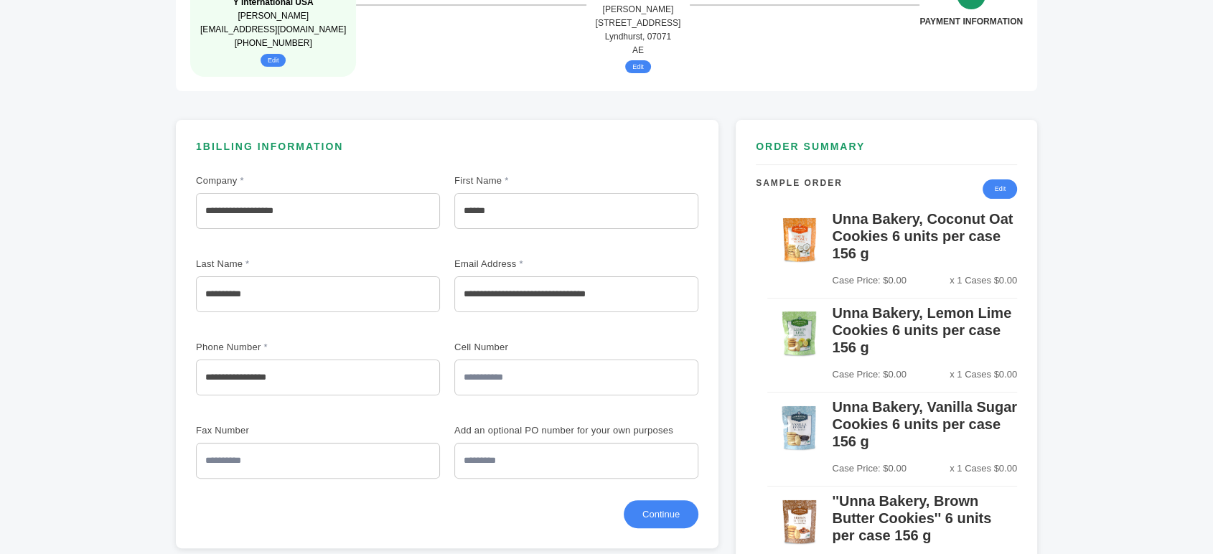
type input "**********"
click at [355, 250] on div "**********" at bounding box center [447, 329] width 503 height 318
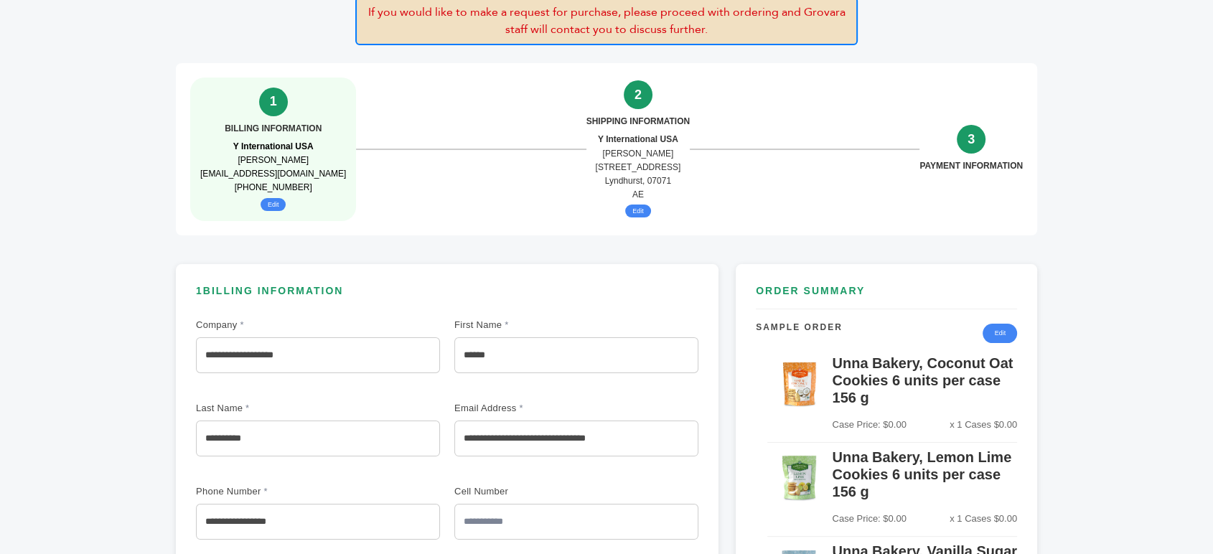
scroll to position [80, 0]
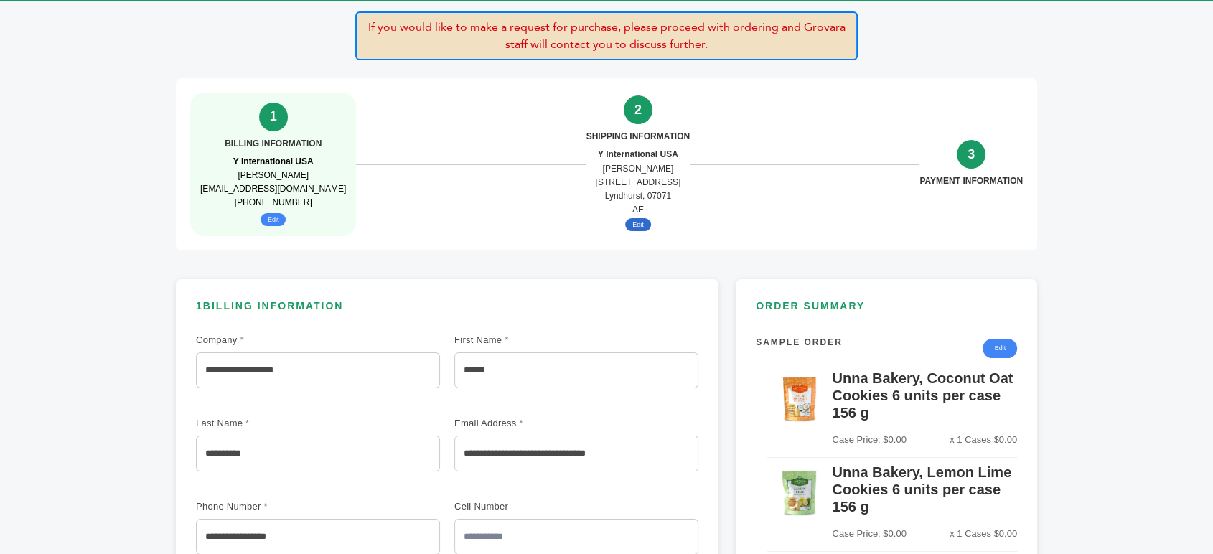
click at [636, 220] on button "Edit" at bounding box center [638, 224] width 26 height 13
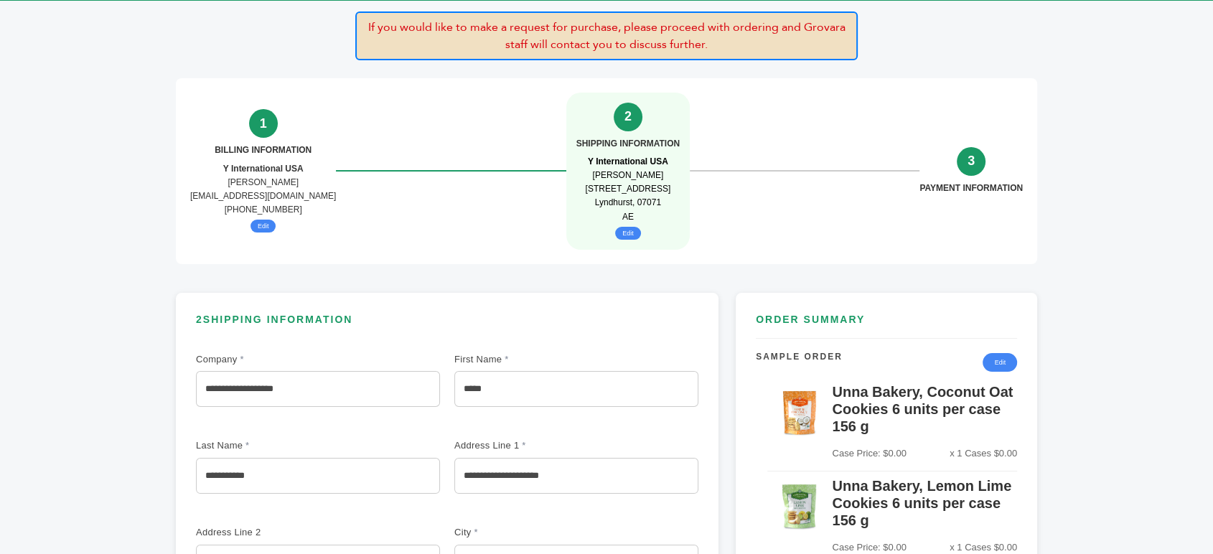
drag, startPoint x: 498, startPoint y: 384, endPoint x: 400, endPoint y: 386, distance: 98.4
click at [400, 386] on div "**********" at bounding box center [447, 558] width 503 height 419
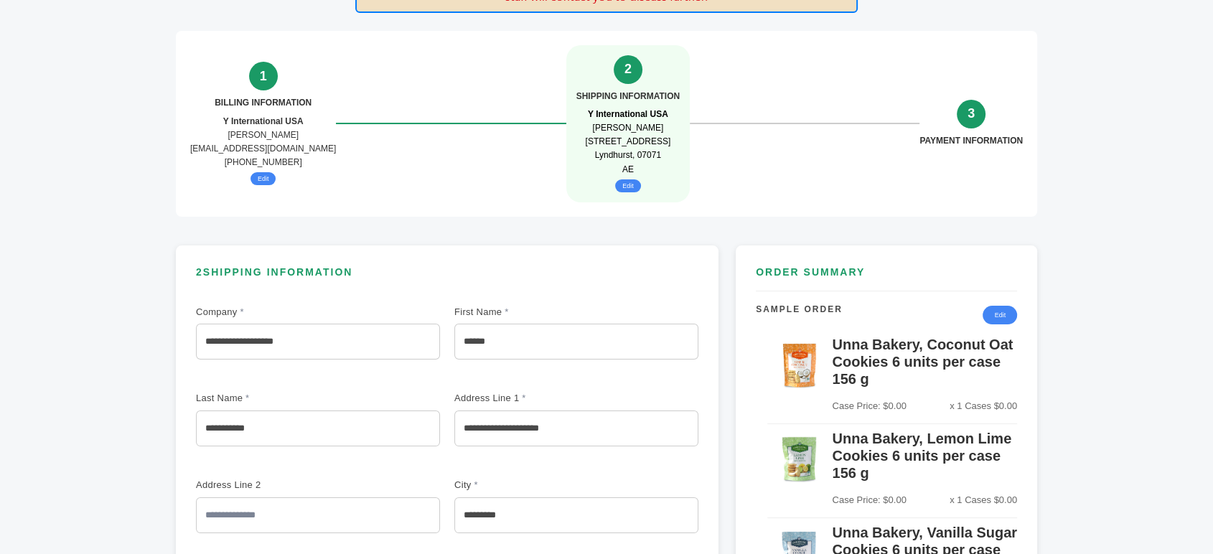
scroll to position [159, 0]
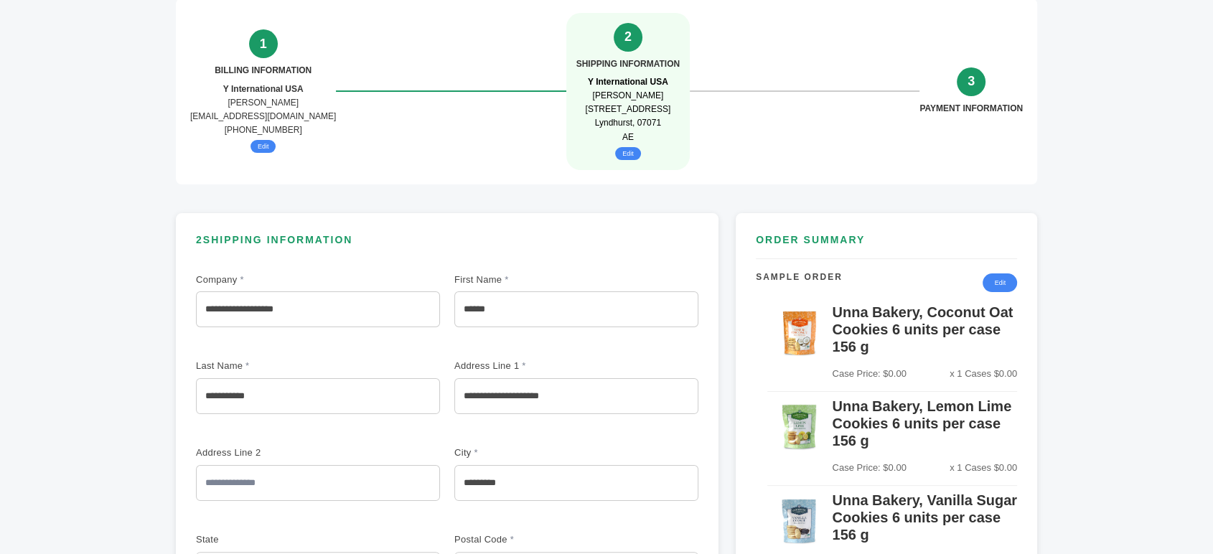
type input "******"
drag, startPoint x: 268, startPoint y: 399, endPoint x: 167, endPoint y: 387, distance: 102.7
click at [167, 387] on div "**********" at bounding box center [607, 373] width 890 height 749
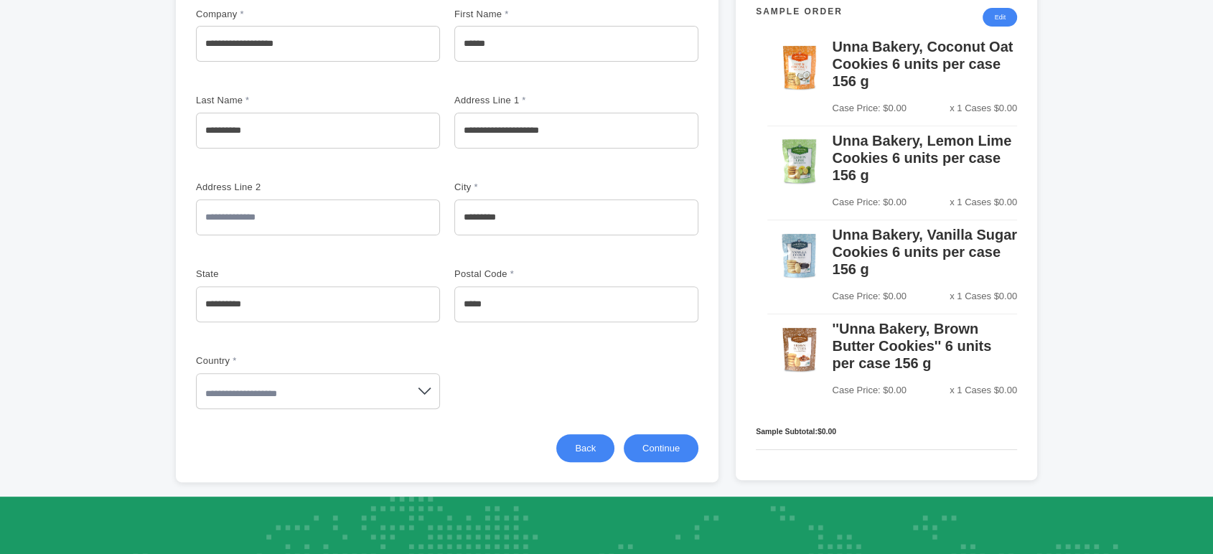
scroll to position [478, 0]
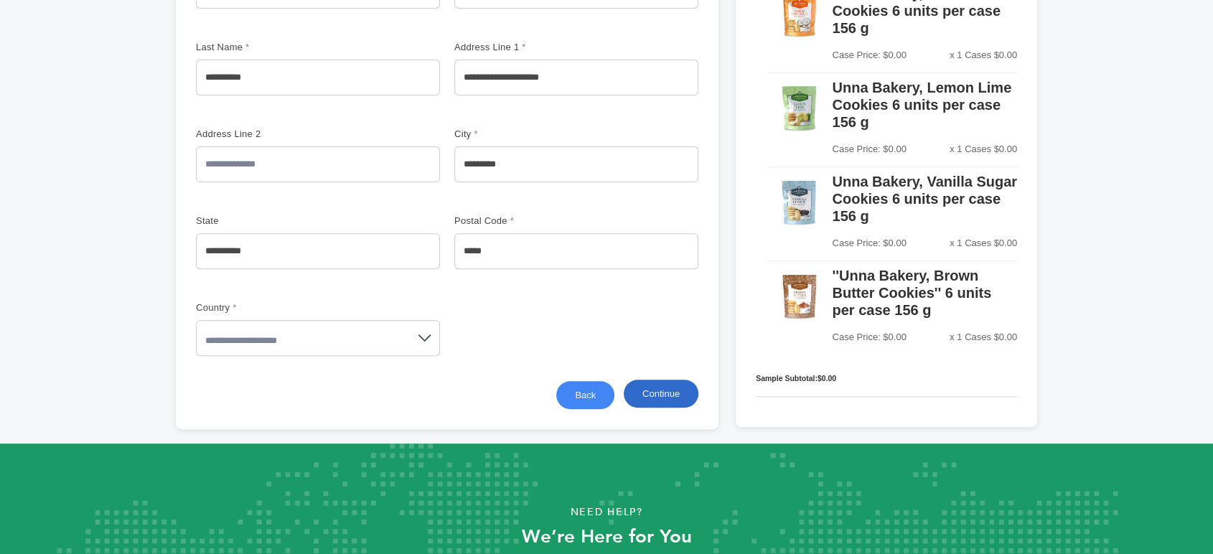
type input "**********"
click at [653, 385] on button "Continue" at bounding box center [661, 394] width 75 height 28
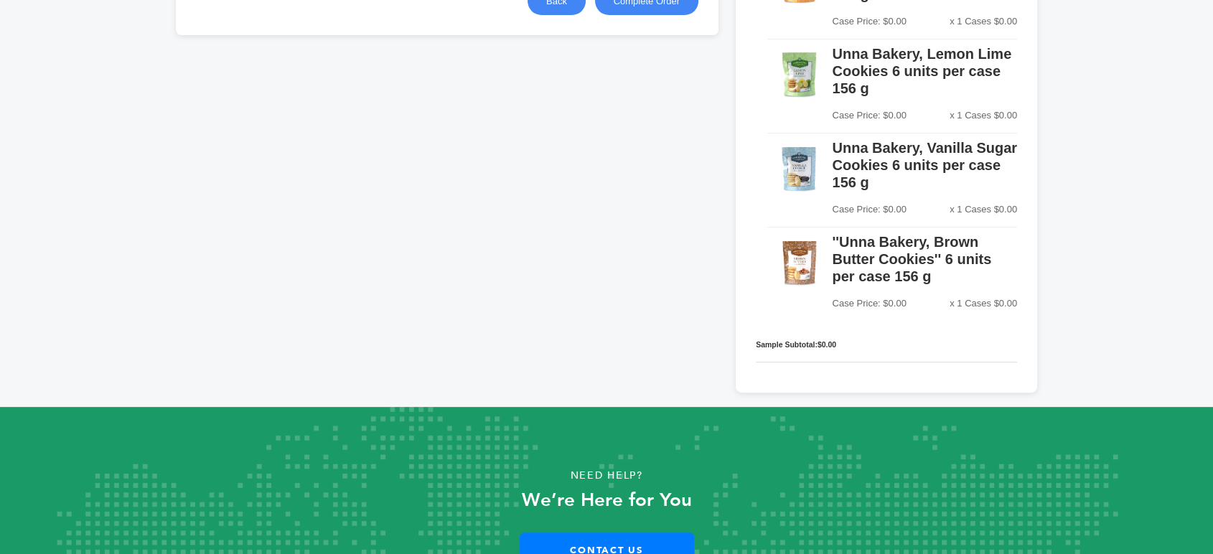
scroll to position [80, 0]
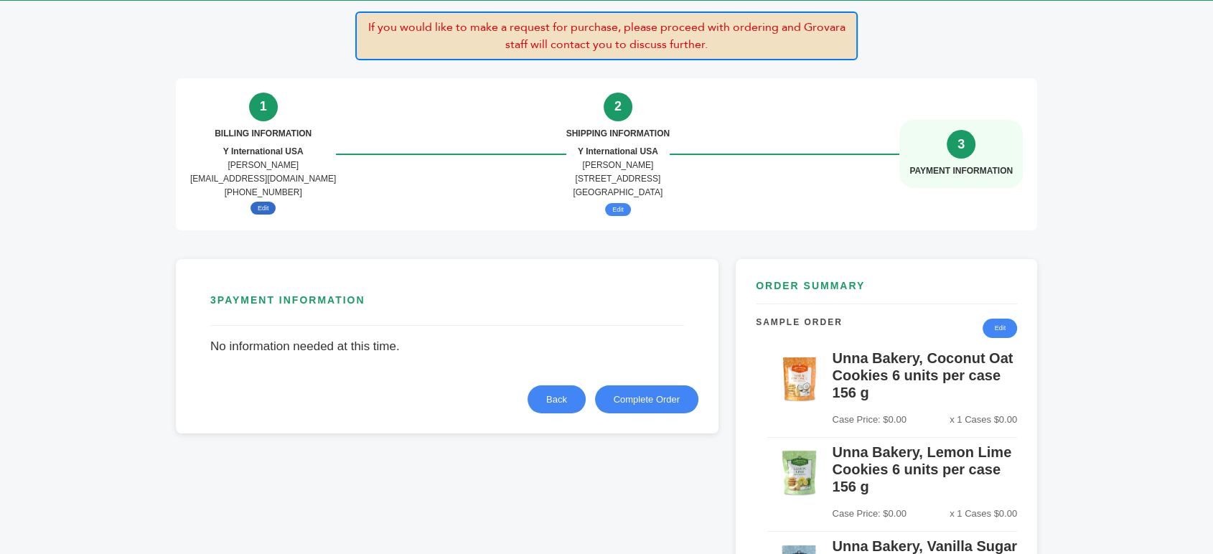
click at [259, 206] on button "Edit" at bounding box center [264, 208] width 26 height 13
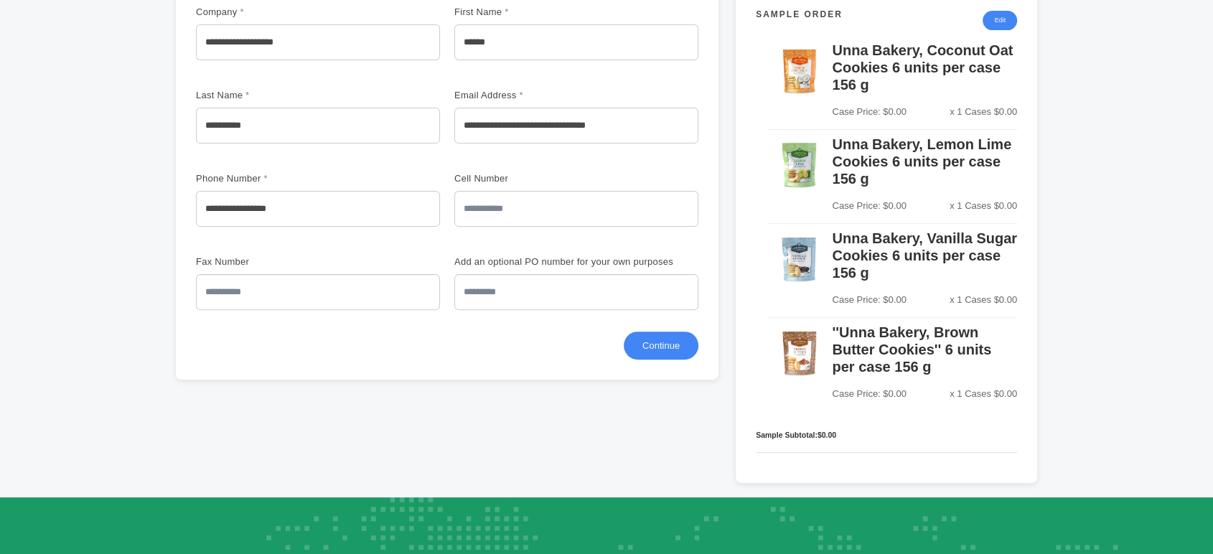
scroll to position [478, 0]
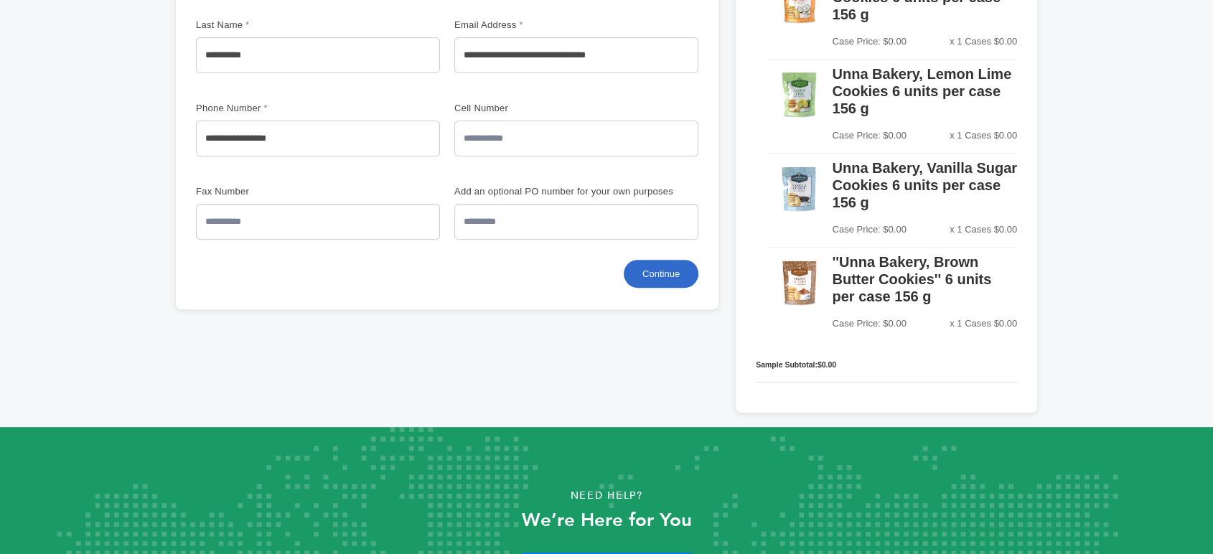
click at [649, 273] on button "Continue" at bounding box center [661, 274] width 75 height 28
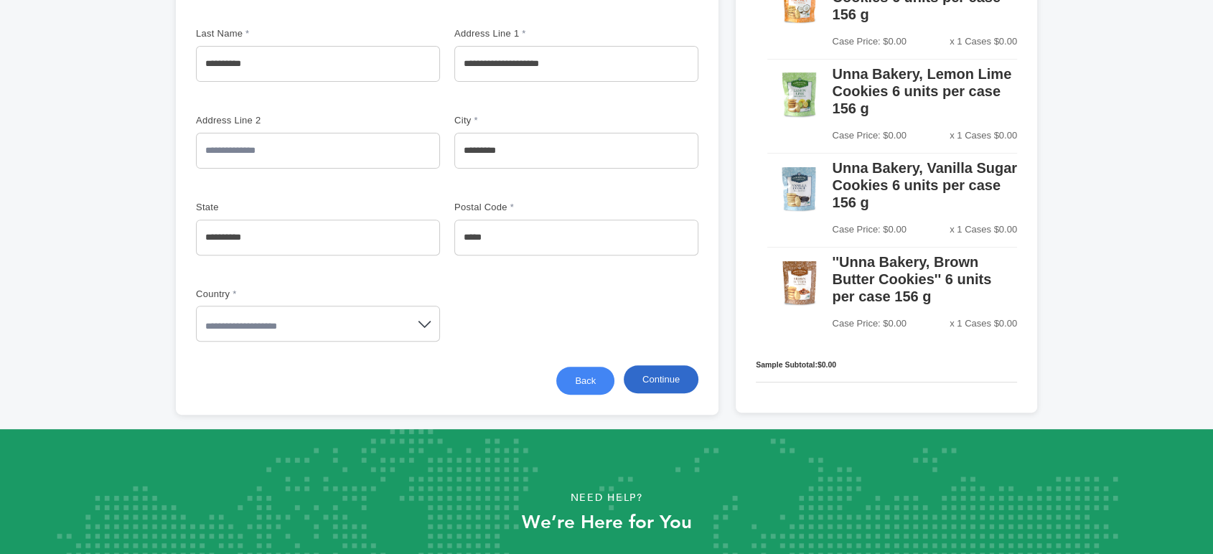
click at [663, 375] on button "Continue" at bounding box center [661, 379] width 75 height 28
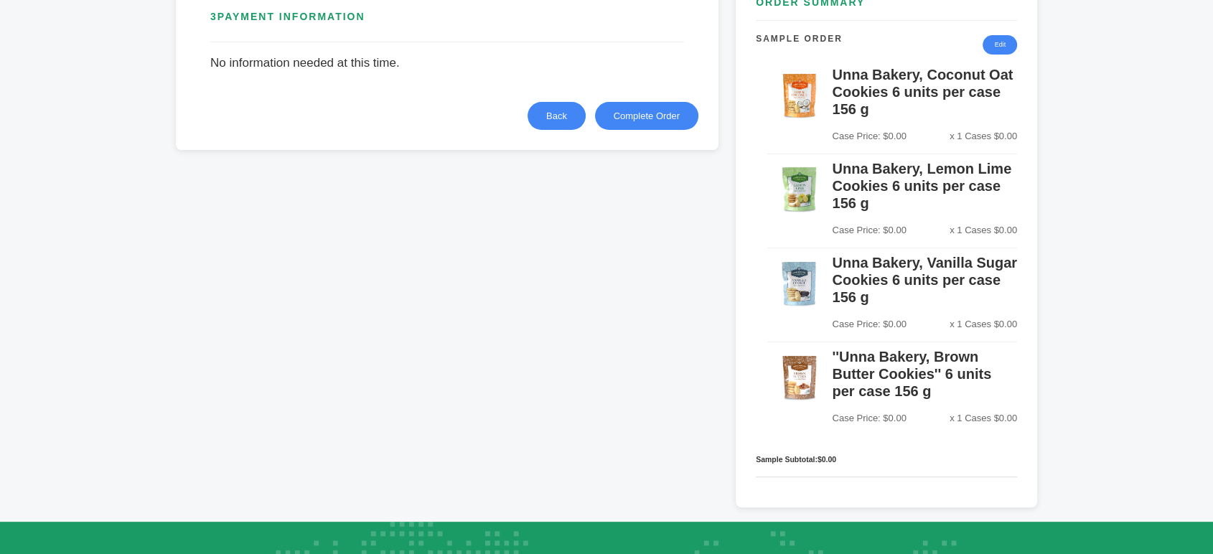
scroll to position [159, 0]
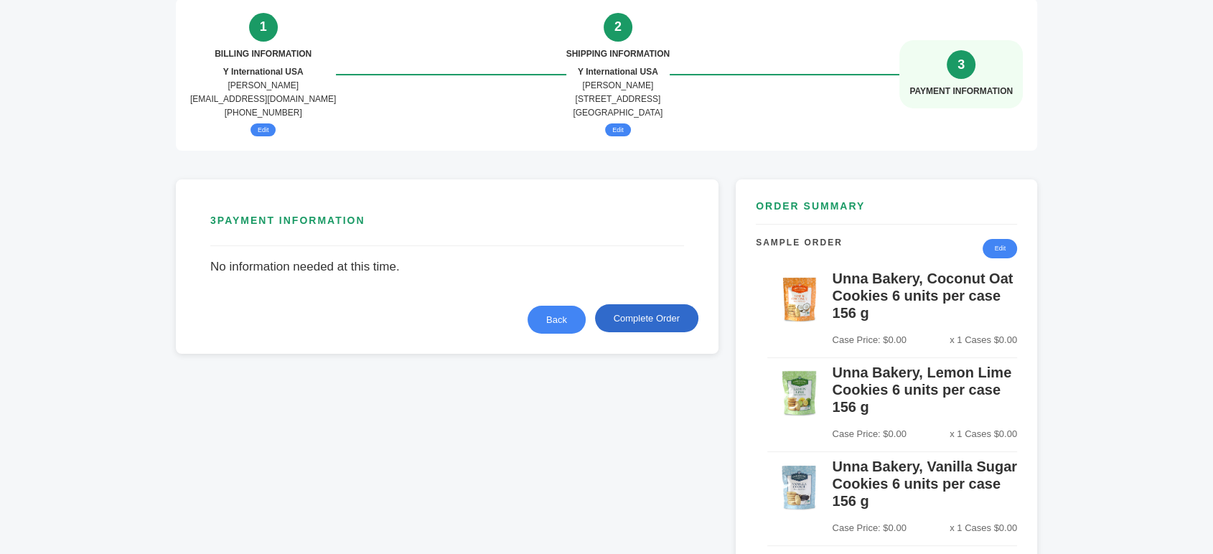
click at [643, 317] on button "Complete Order" at bounding box center [646, 318] width 103 height 28
